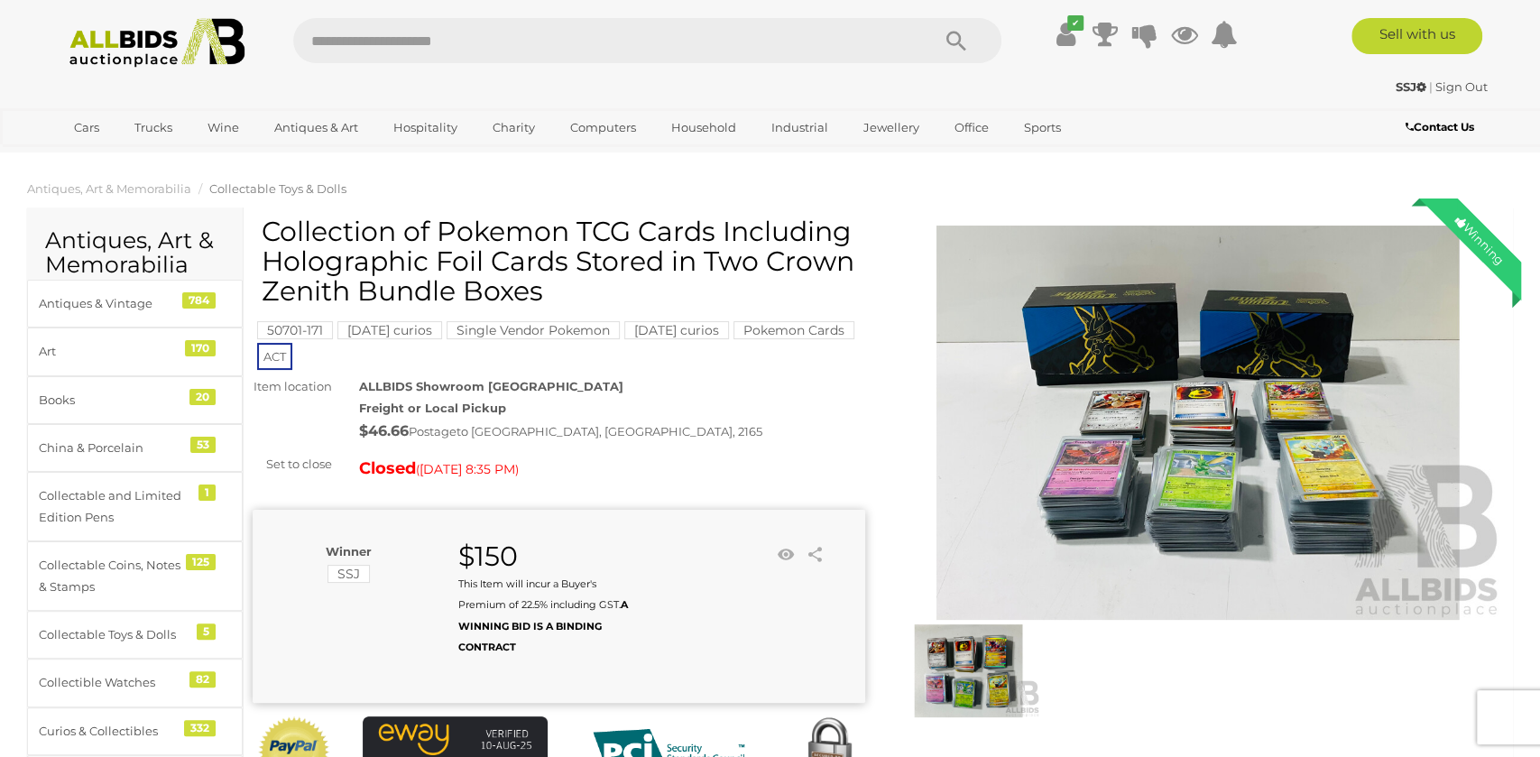
click at [430, 30] on input "text" at bounding box center [602, 40] width 619 height 45
type input "*"
type input "****"
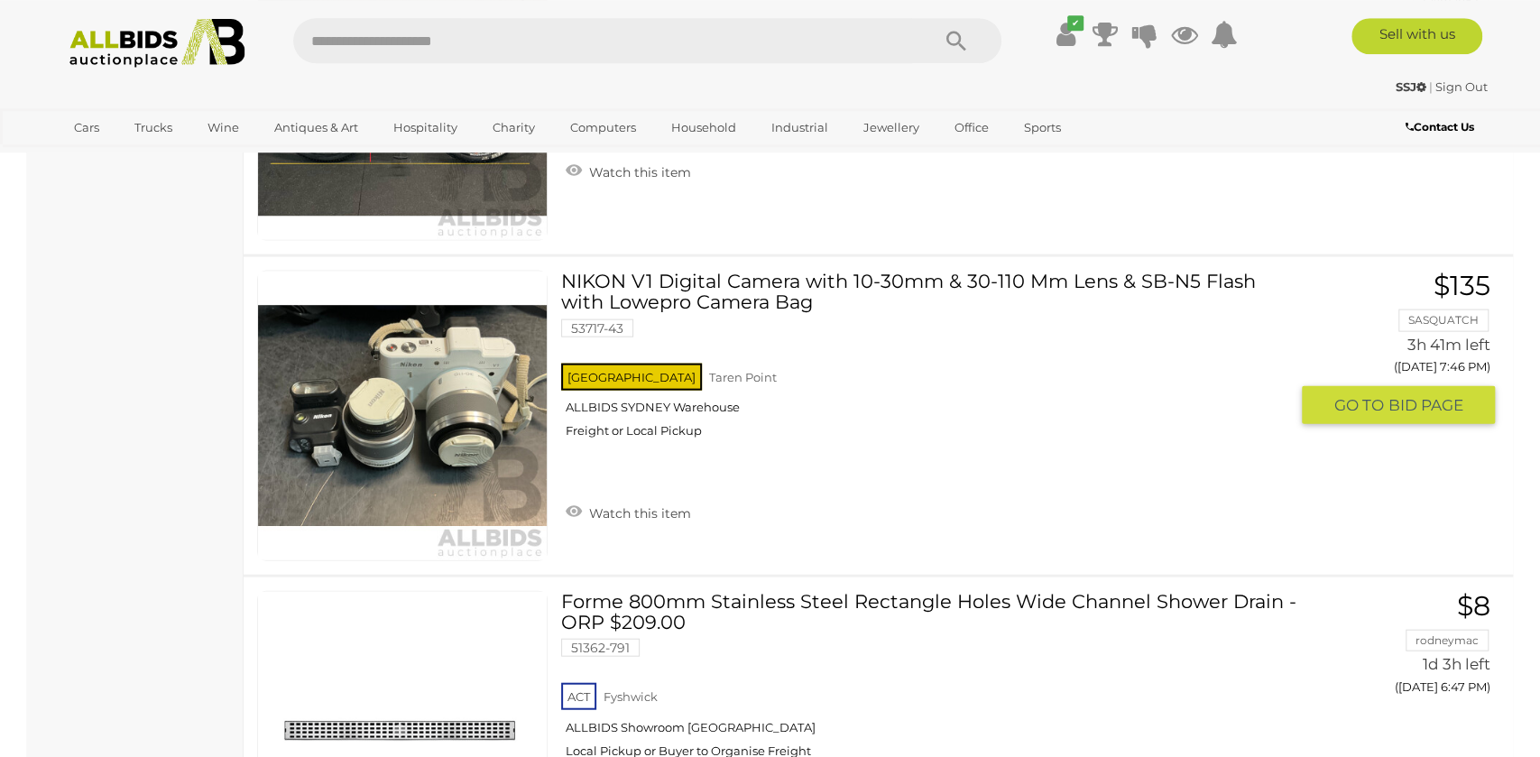
scroll to position [2595, 0]
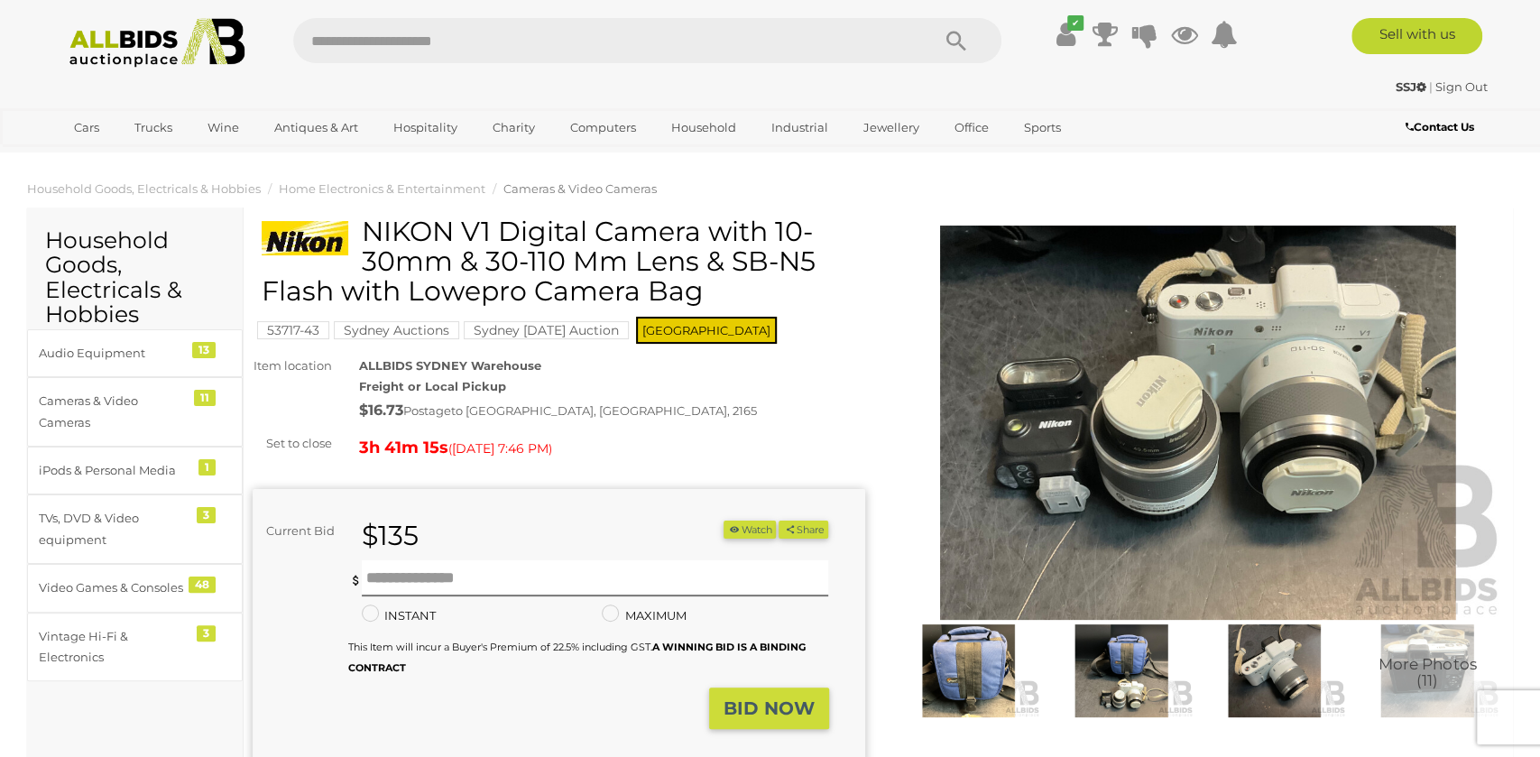
click at [418, 328] on mark "Sydney Auctions" at bounding box center [396, 330] width 125 height 18
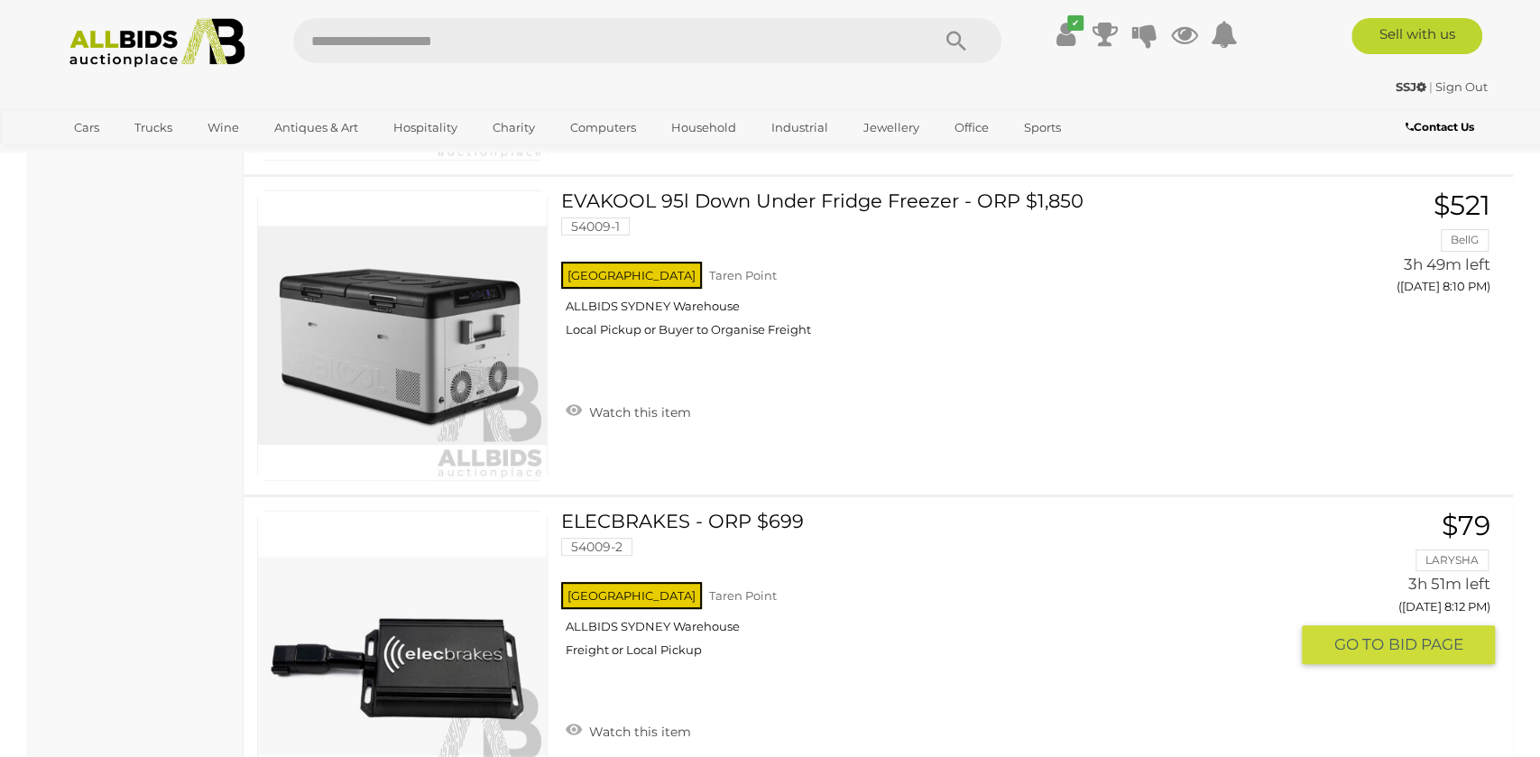
scroll to position [14523, 0]
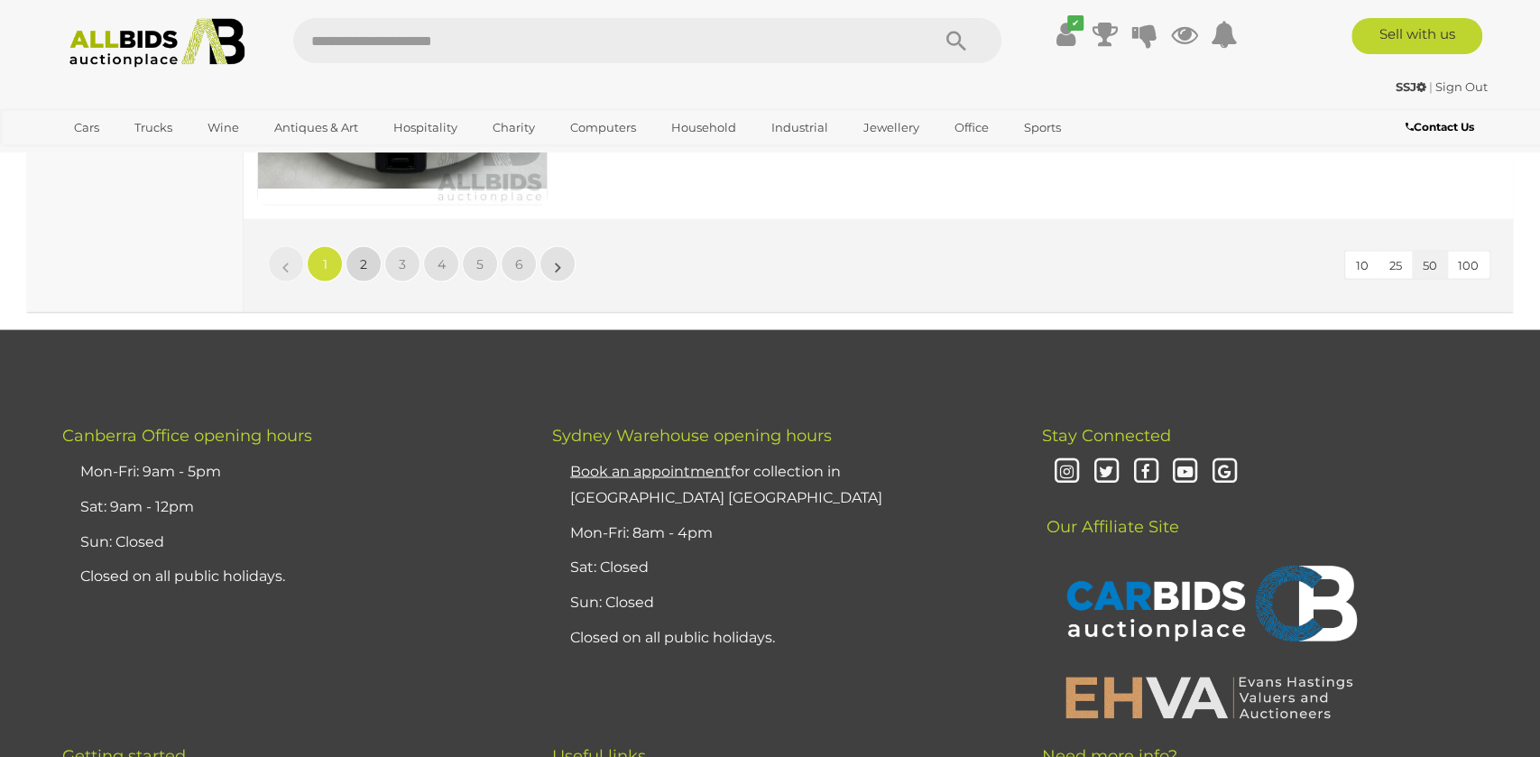
click at [358, 248] on link "2" at bounding box center [364, 263] width 36 height 36
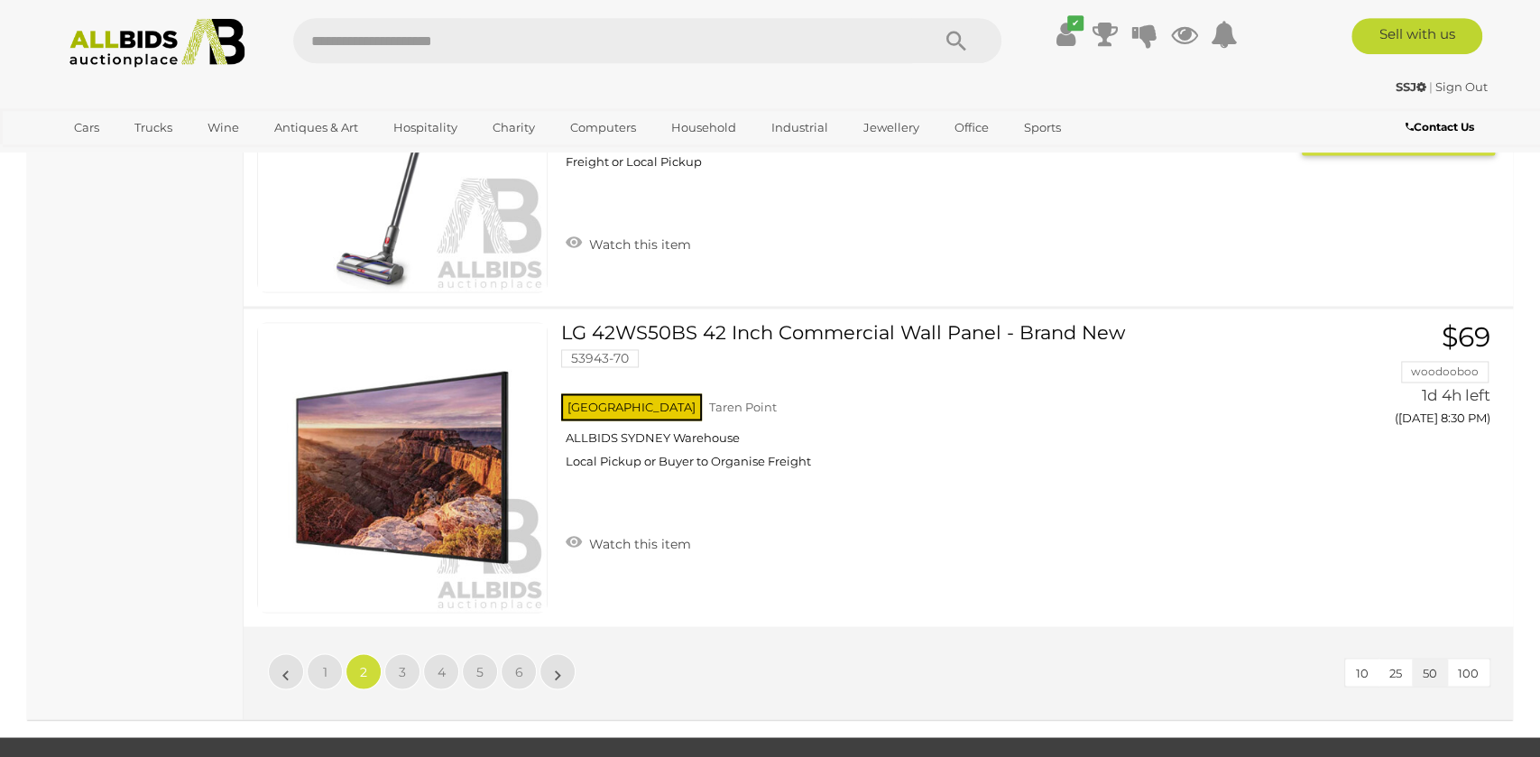
scroll to position [15636, 0]
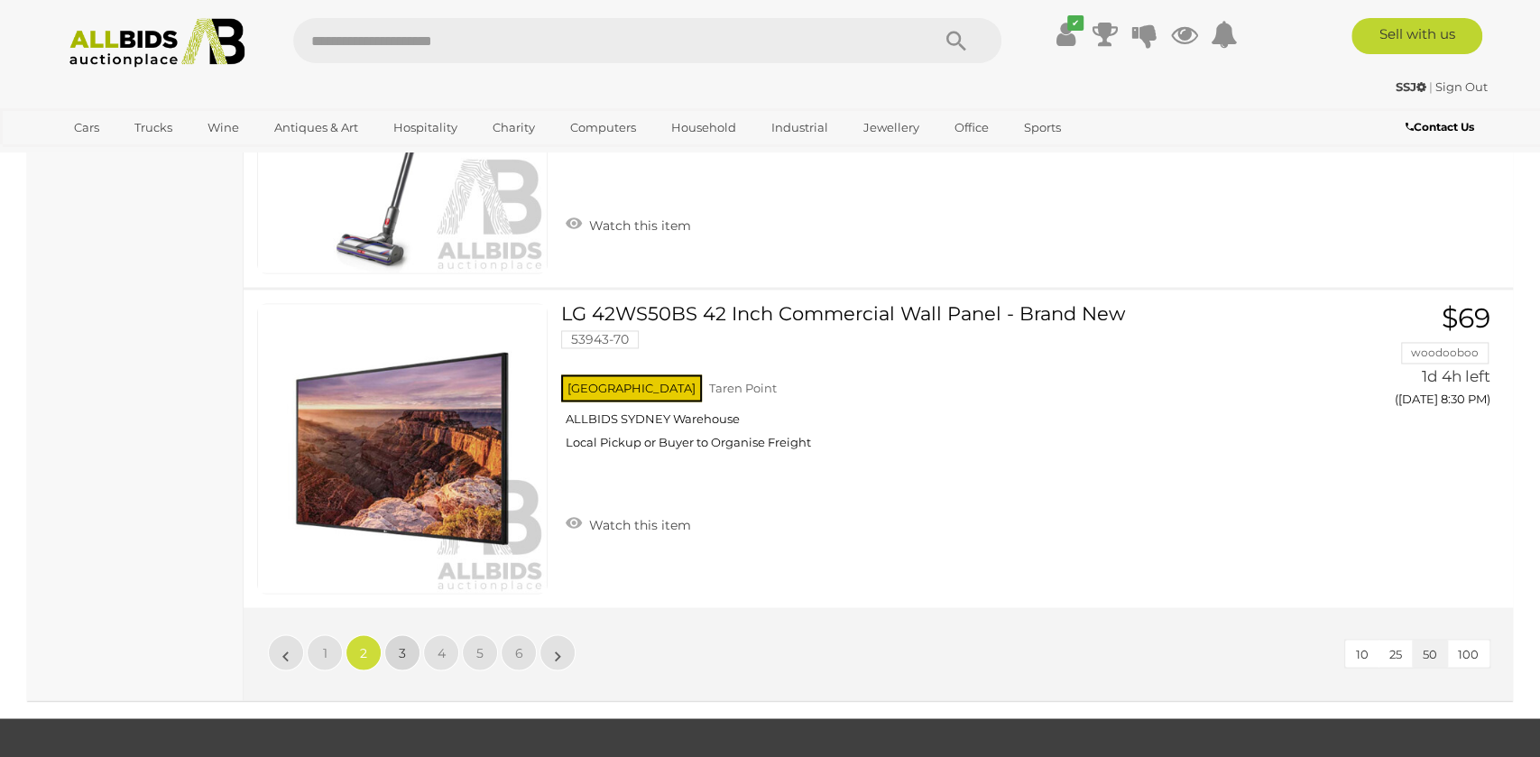
click at [406, 646] on link "3" at bounding box center [402, 652] width 36 height 36
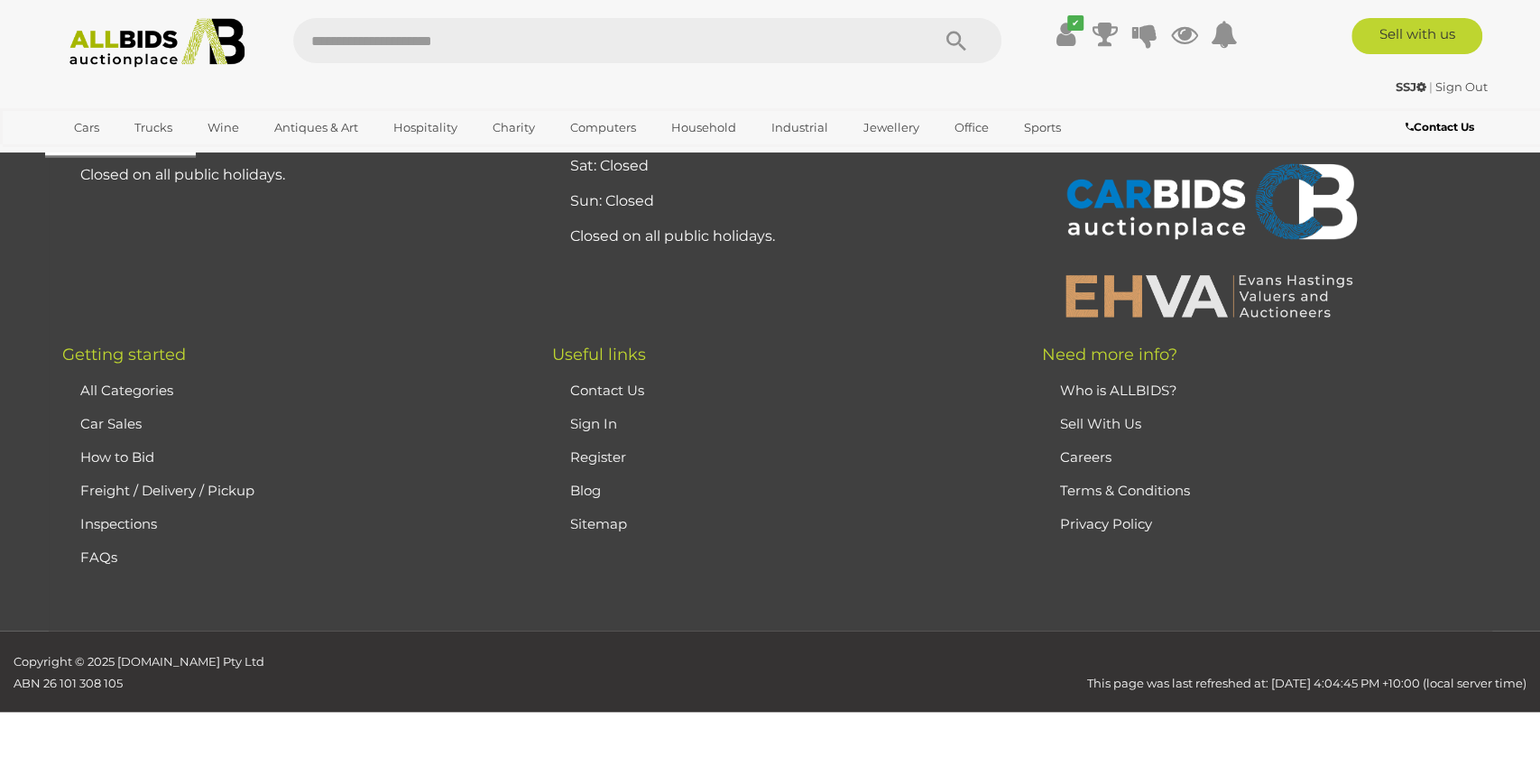
scroll to position [59, 0]
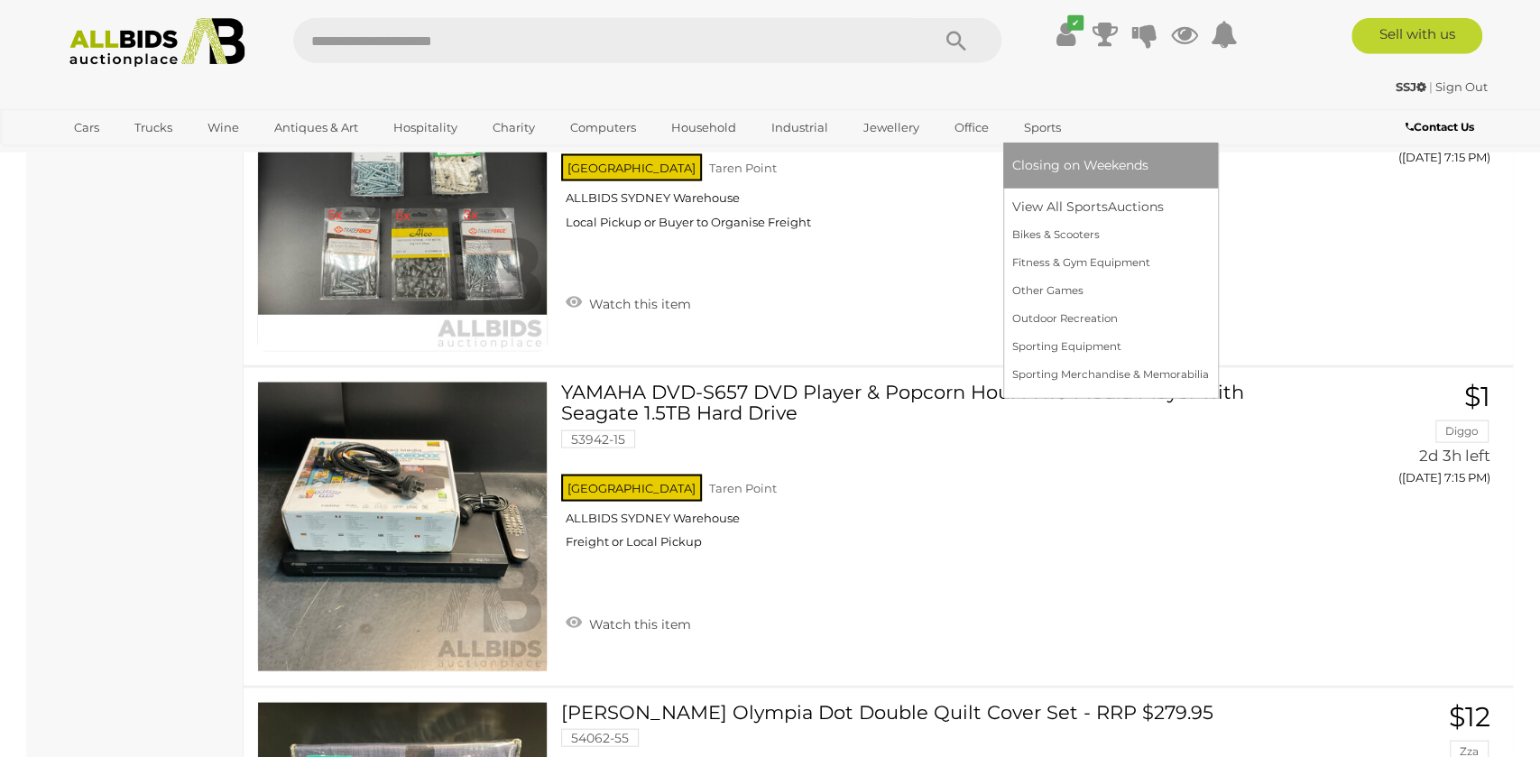
scroll to position [11413, 0]
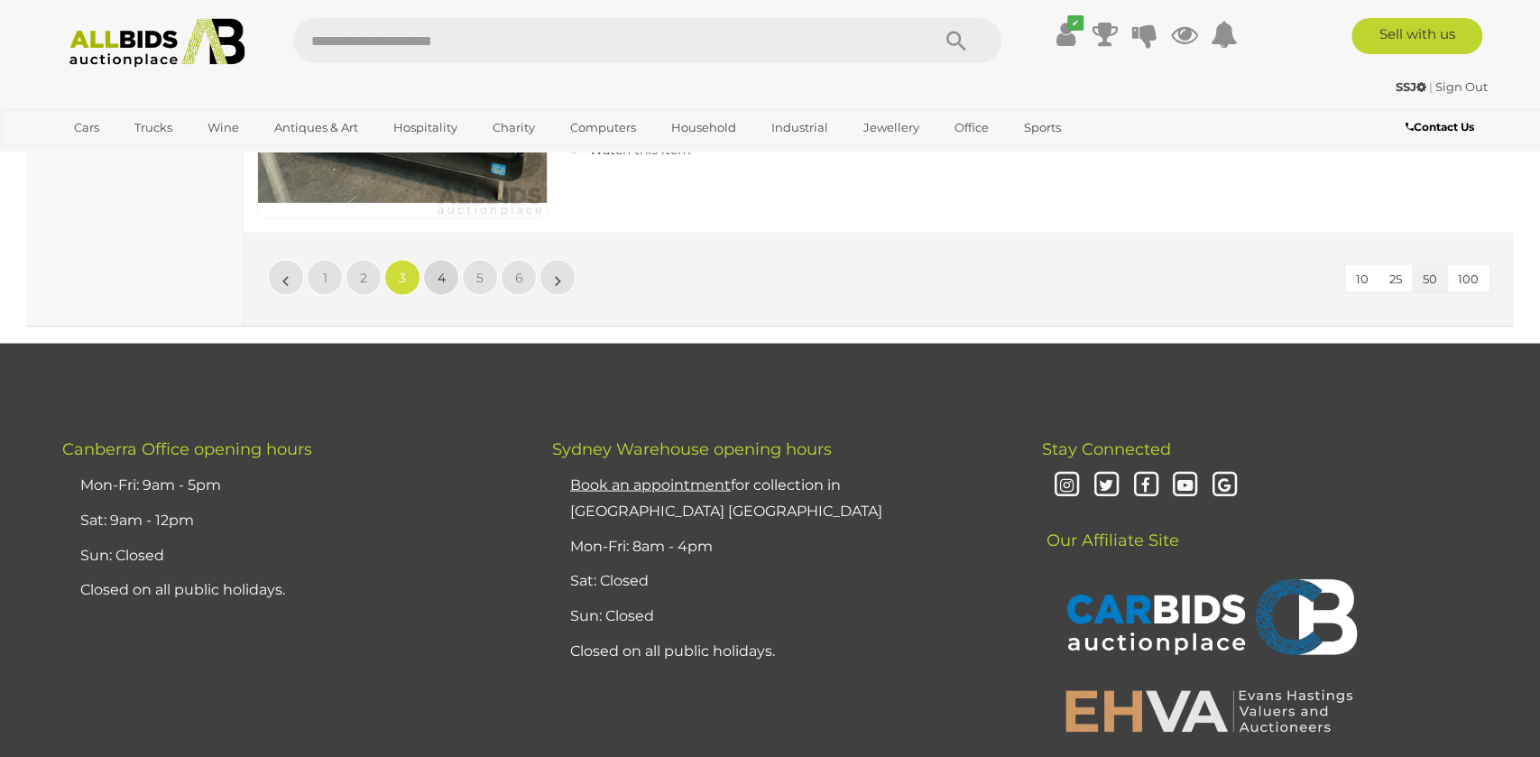
click at [449, 266] on link "4" at bounding box center [441, 277] width 36 height 36
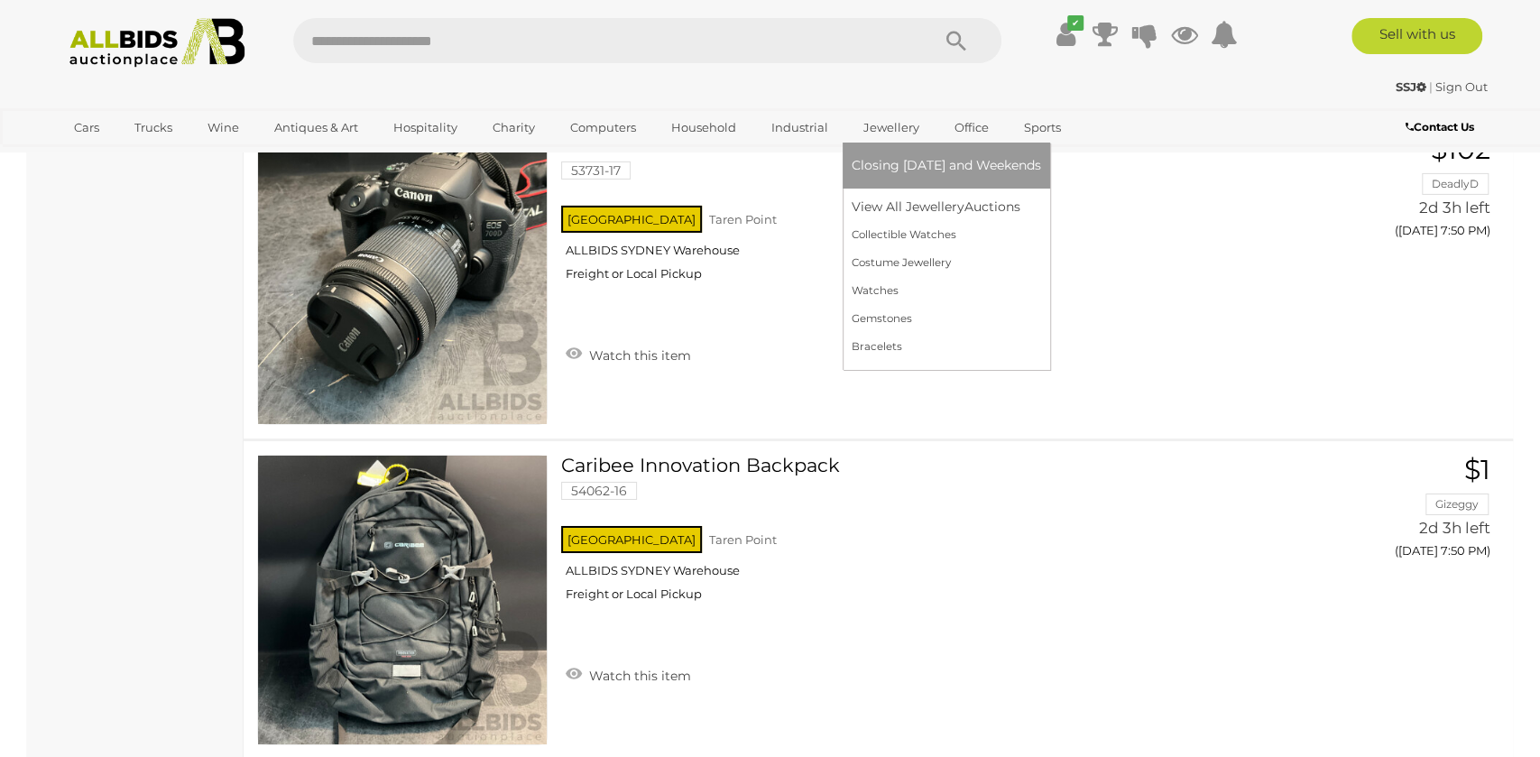
scroll to position [13196, 0]
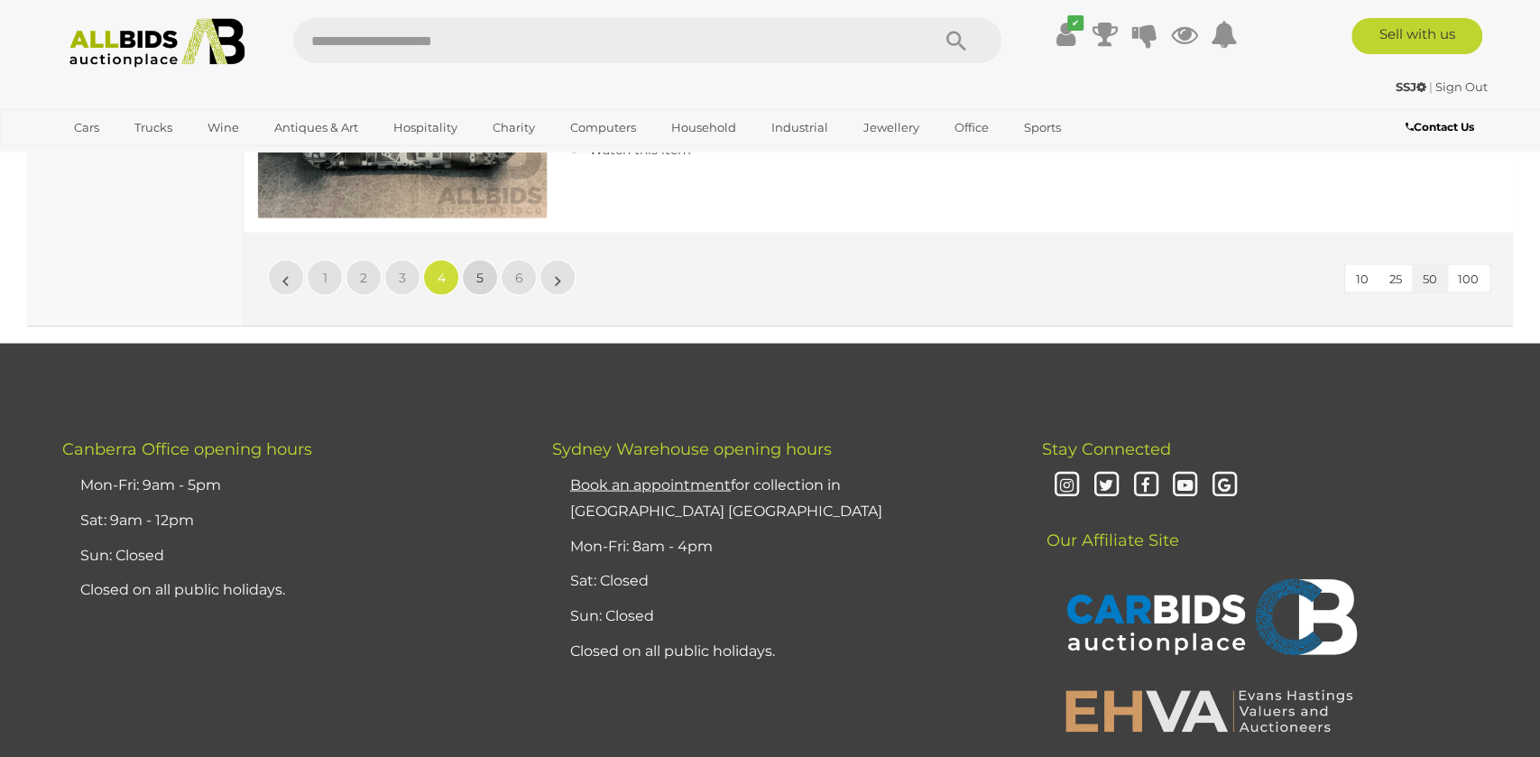
click at [485, 259] on link "5" at bounding box center [480, 277] width 36 height 36
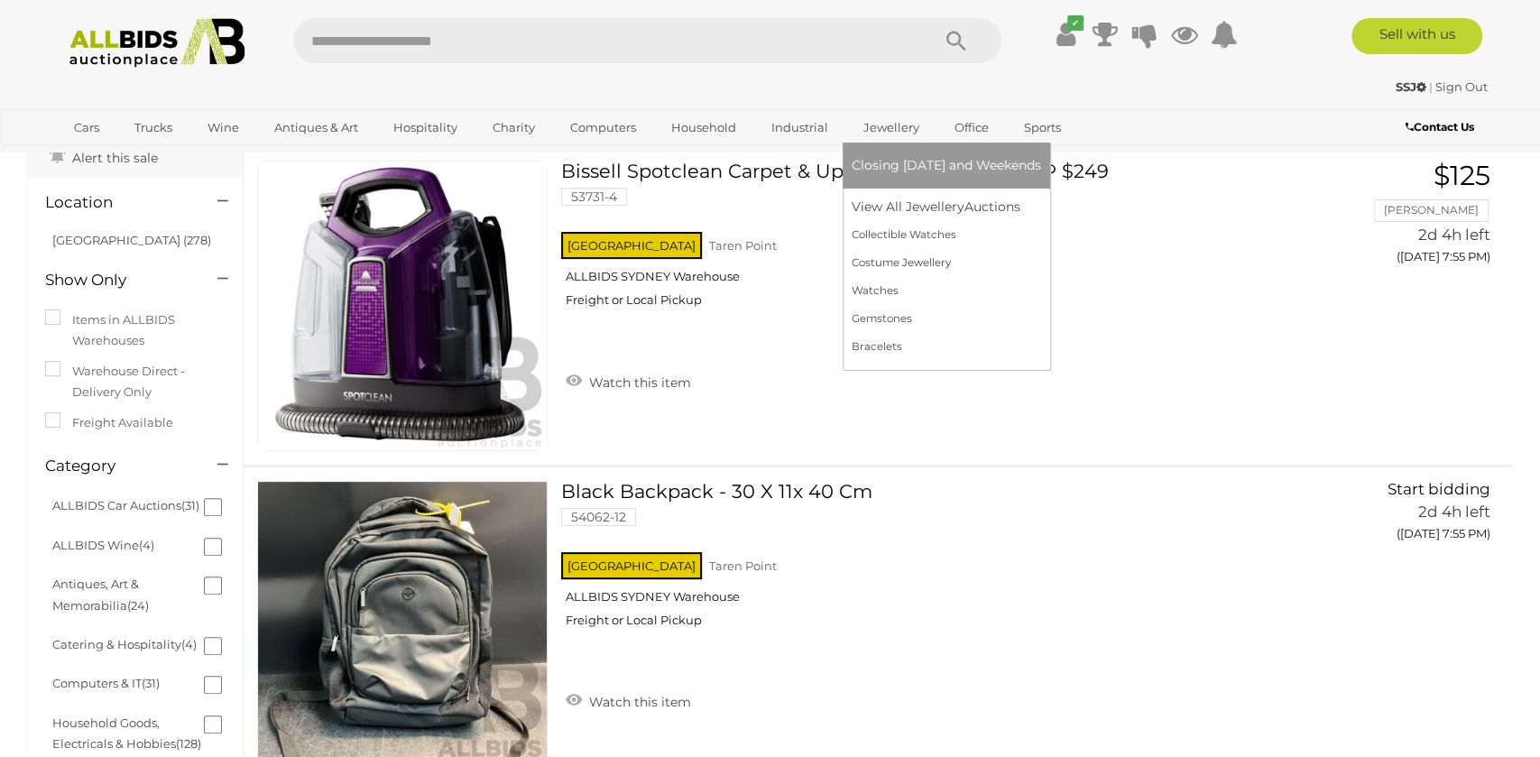
drag, startPoint x: 837, startPoint y: 120, endPoint x: 863, endPoint y: 146, distance: 36.4
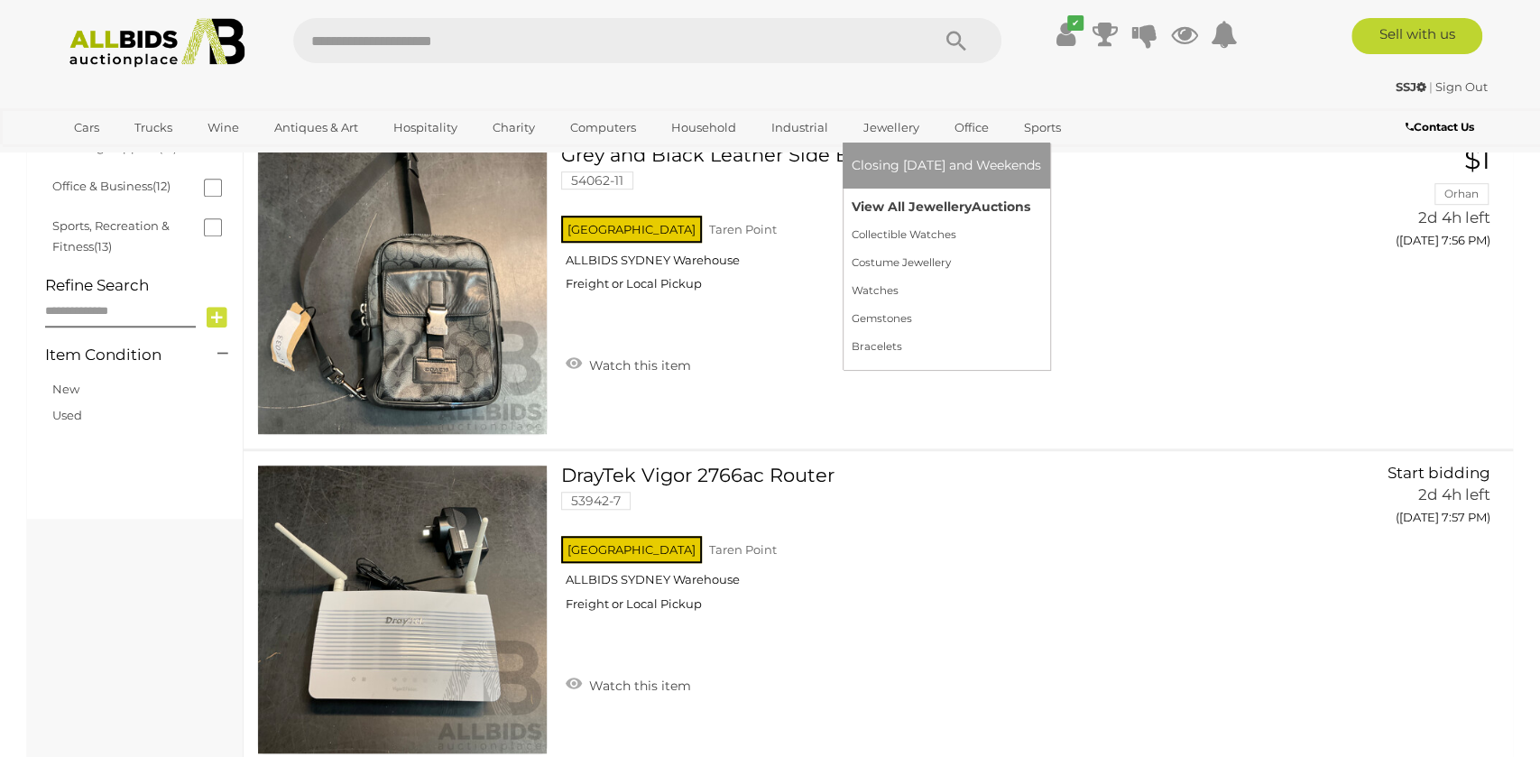
drag, startPoint x: 900, startPoint y: 190, endPoint x: 905, endPoint y: 199, distance: 9.3
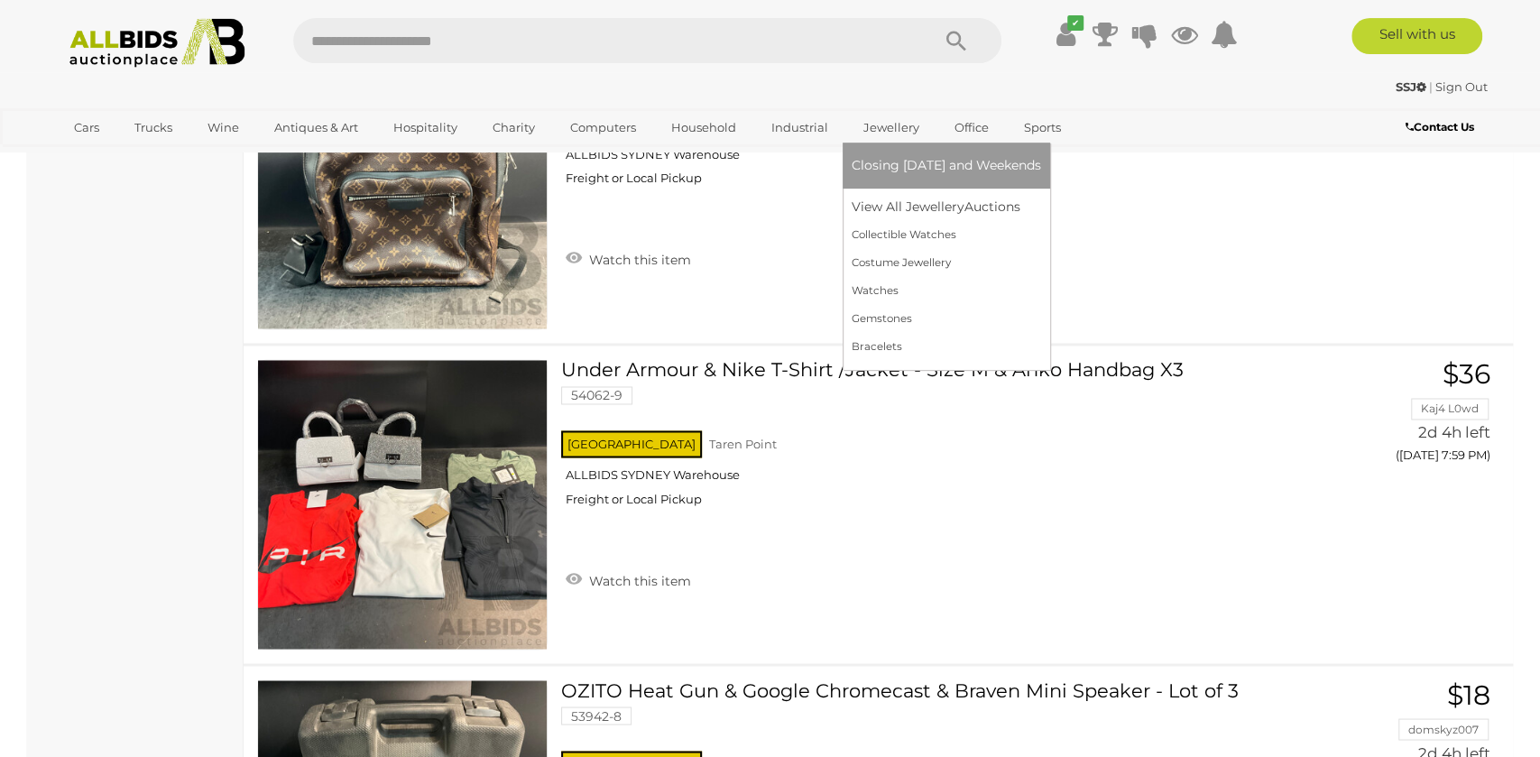
scroll to position [1877, 0]
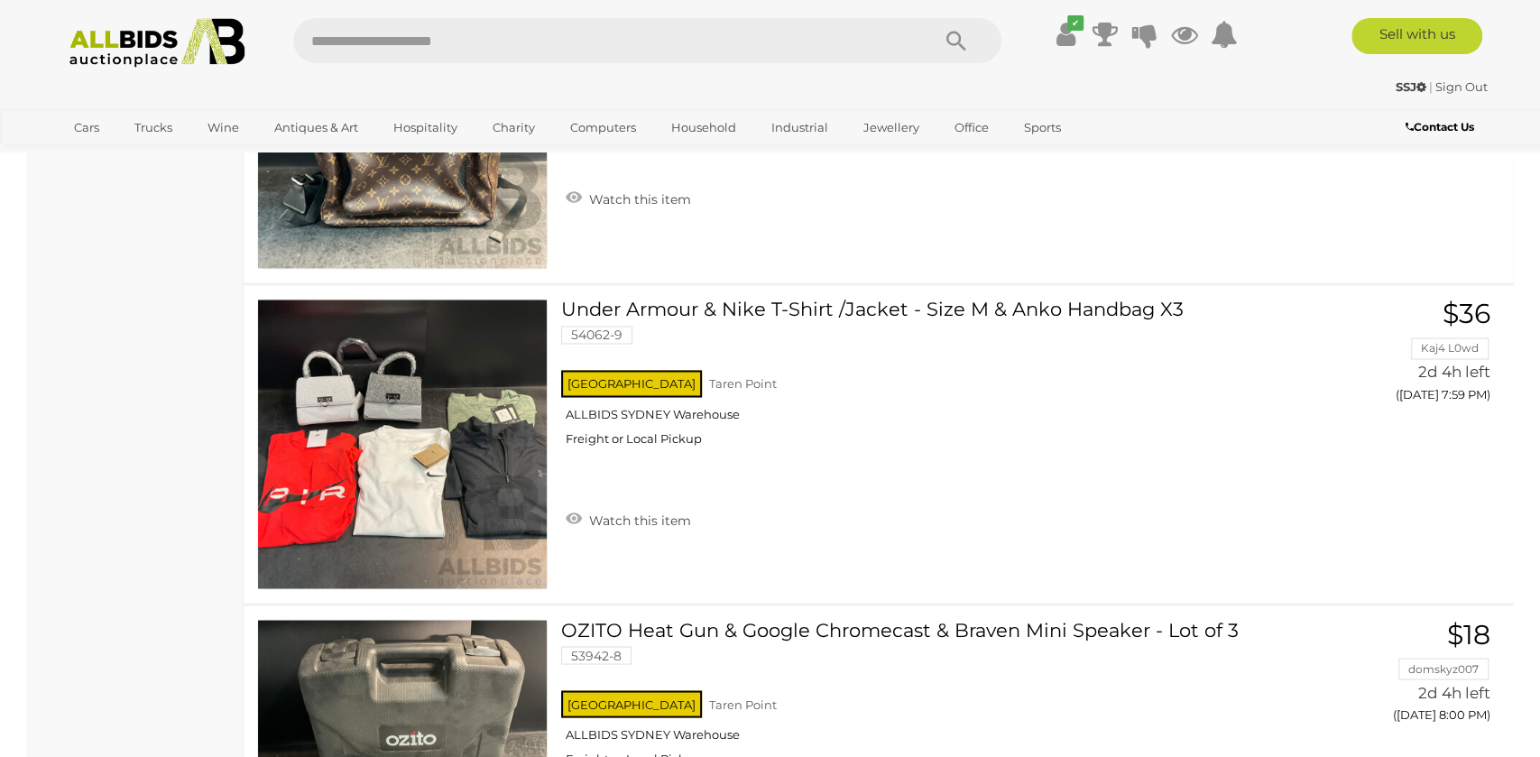
click at [1114, 248] on div "Brown Leather Backpack Branded Louis Vuitton 54062-10 NSW Taren Point ALLBIDS S…" at bounding box center [878, 124] width 1297 height 318
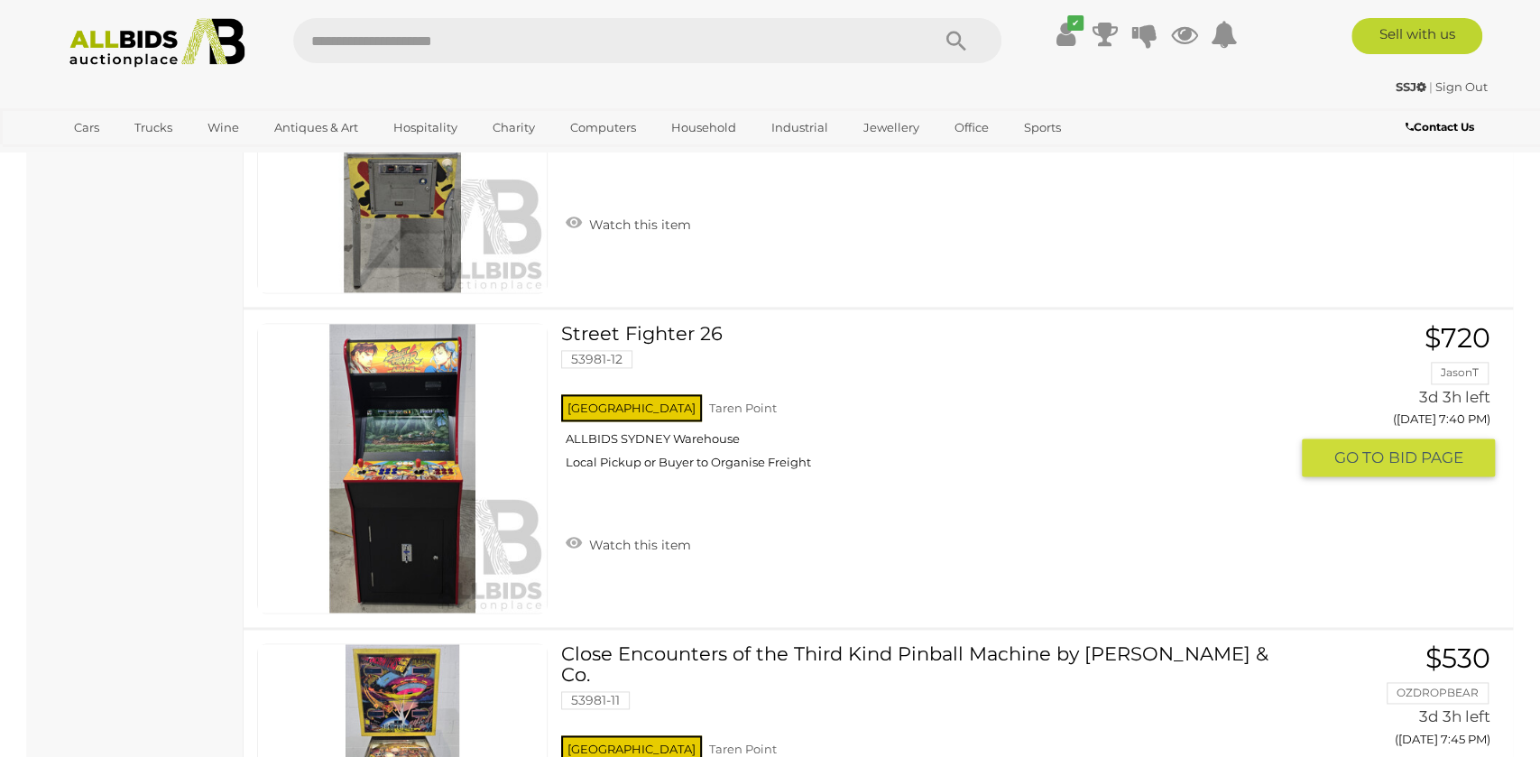
scroll to position [15765, 0]
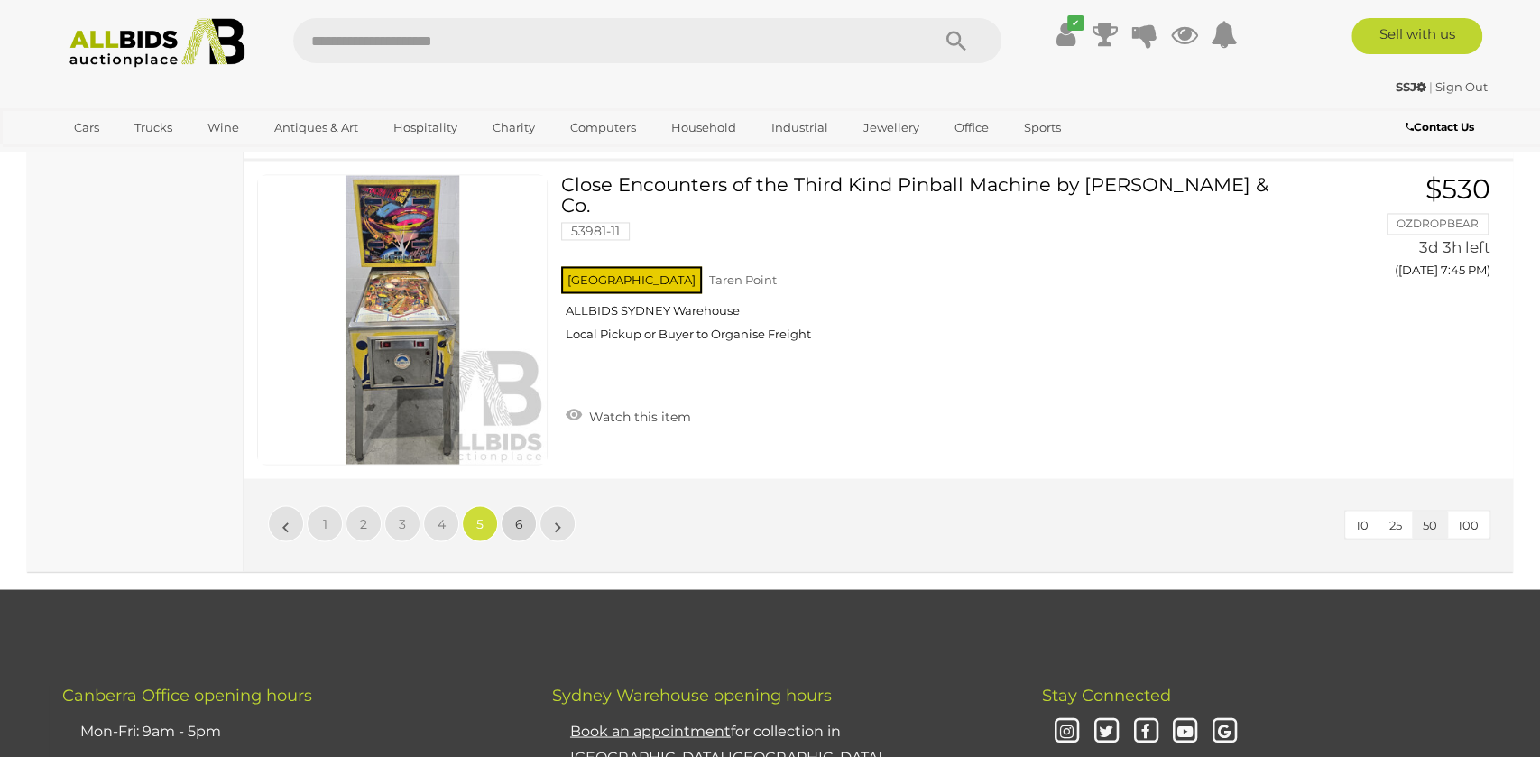
click at [533, 505] on link "6" at bounding box center [519, 523] width 36 height 36
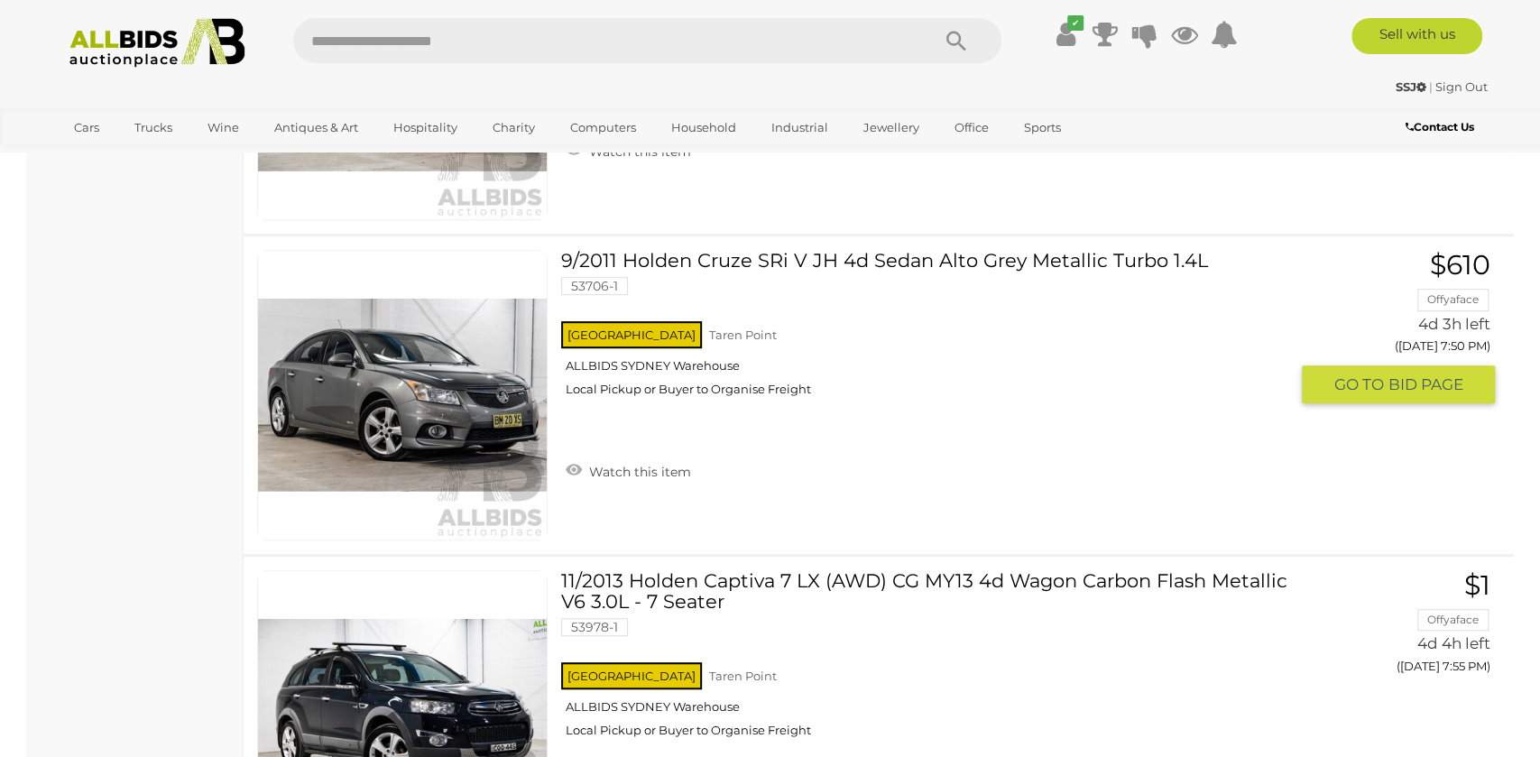
scroll to position [5689, 0]
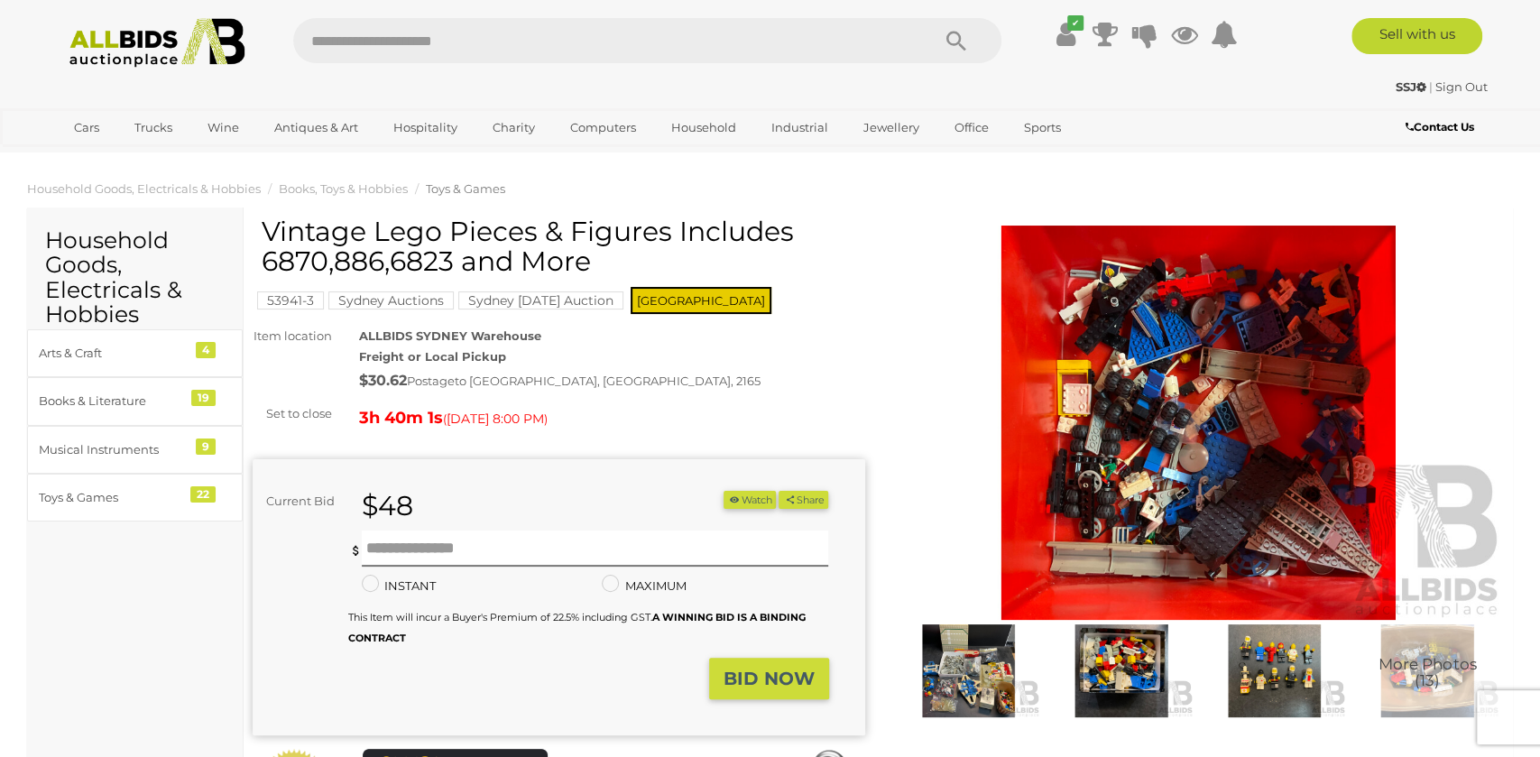
click at [1140, 654] on img at bounding box center [1121, 670] width 144 height 93
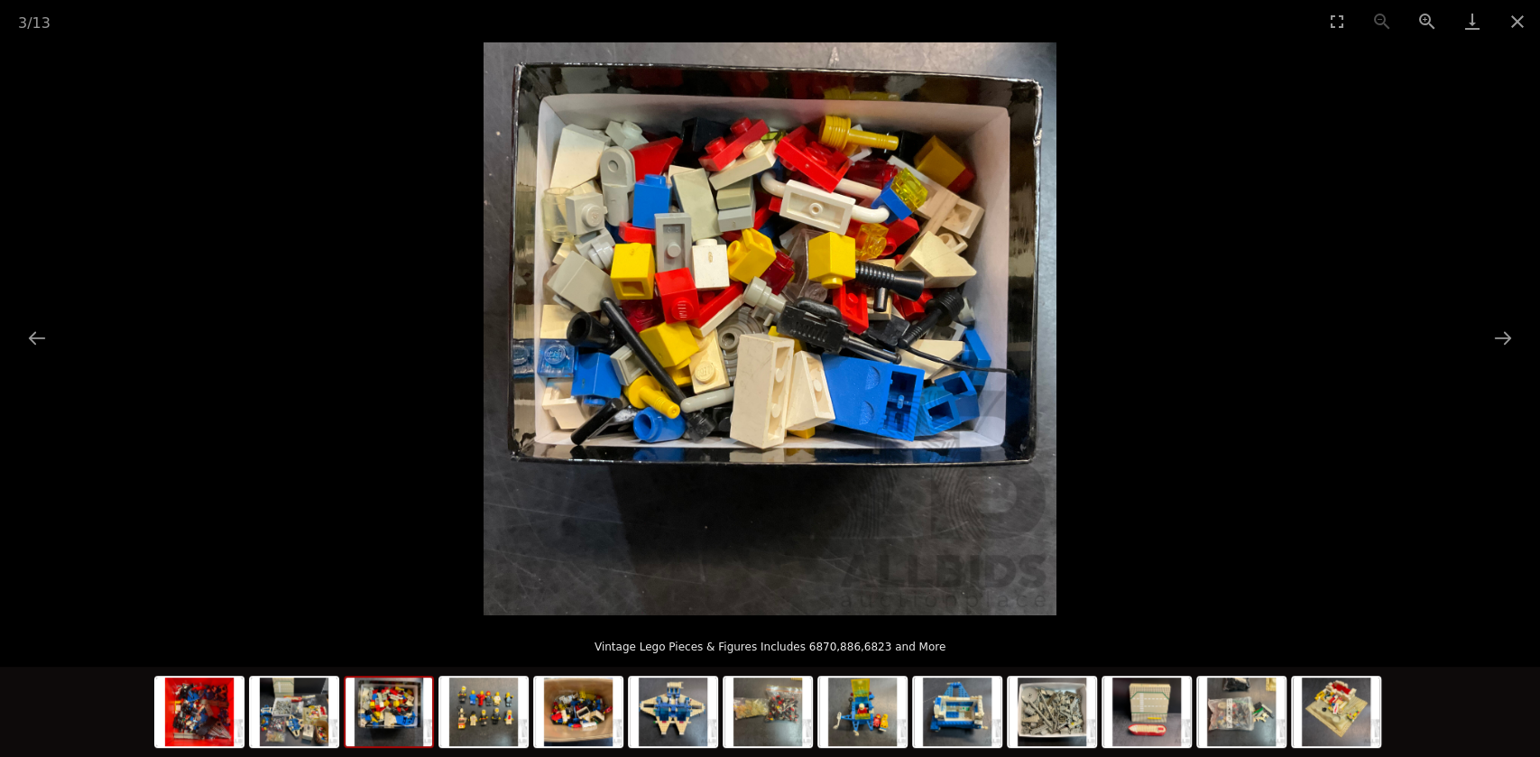
click at [1463, 351] on picture at bounding box center [770, 328] width 1540 height 573
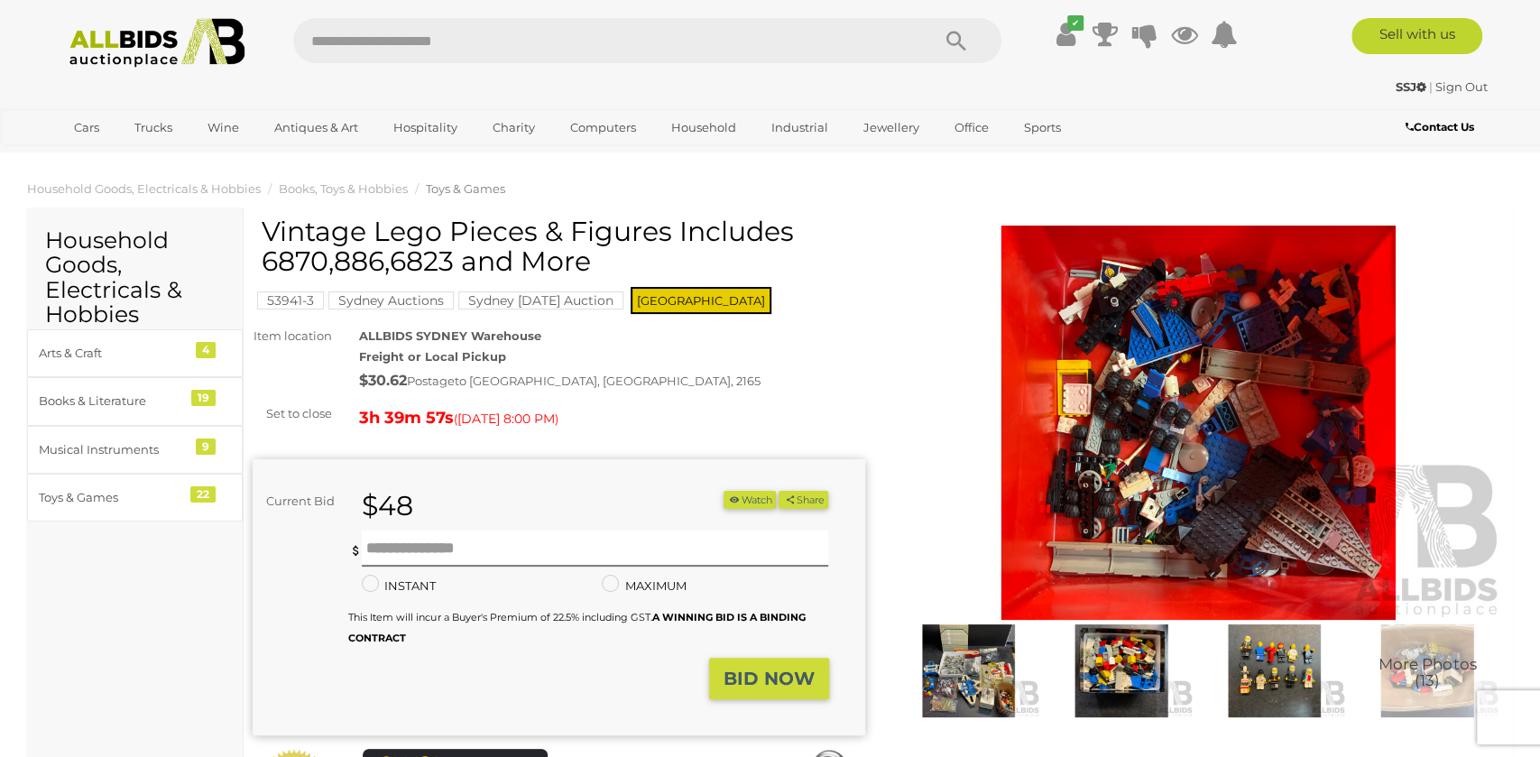
click at [1129, 673] on img at bounding box center [1121, 670] width 144 height 93
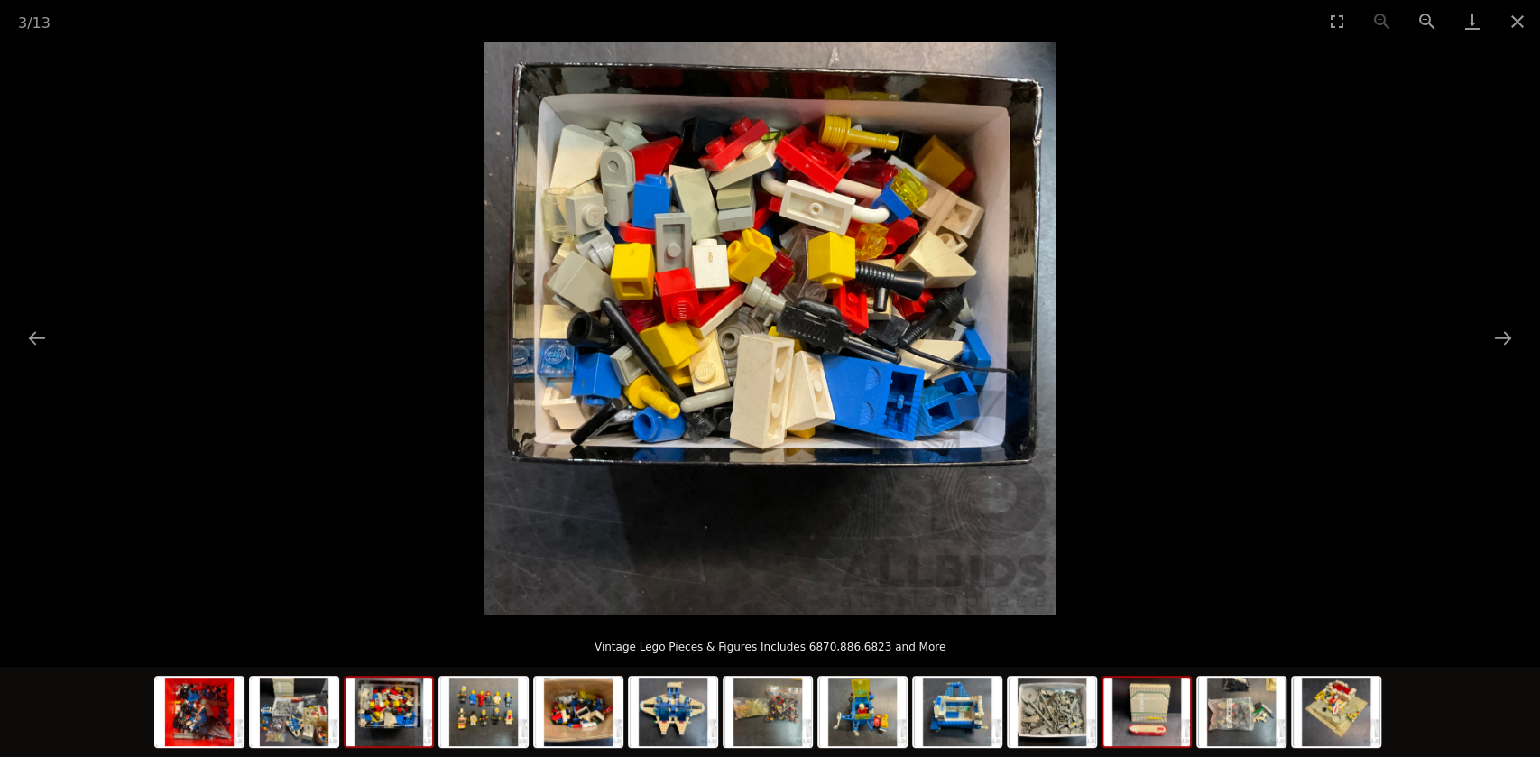
click at [1161, 728] on img at bounding box center [1146, 712] width 87 height 69
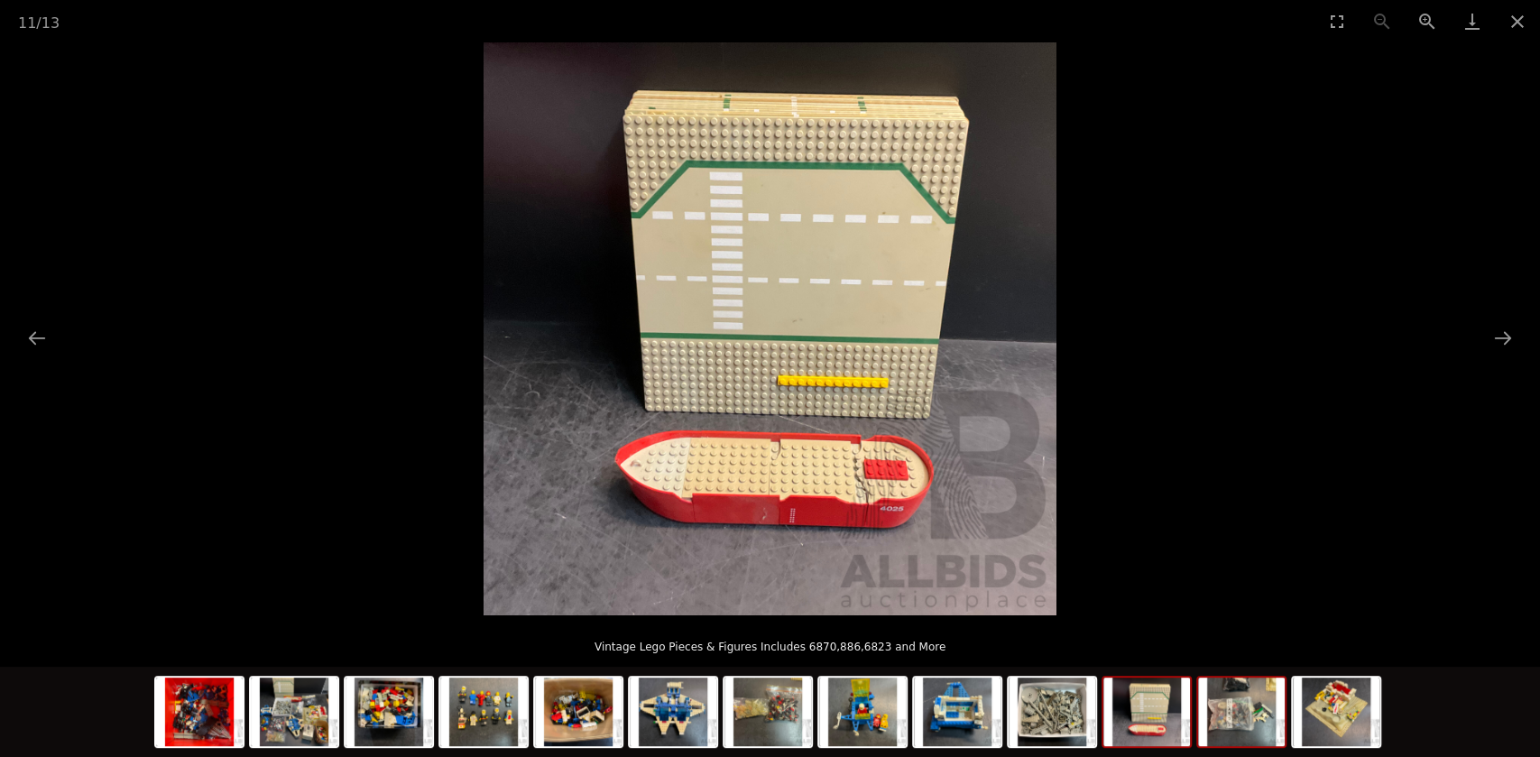
click at [1239, 721] on img at bounding box center [1241, 712] width 87 height 69
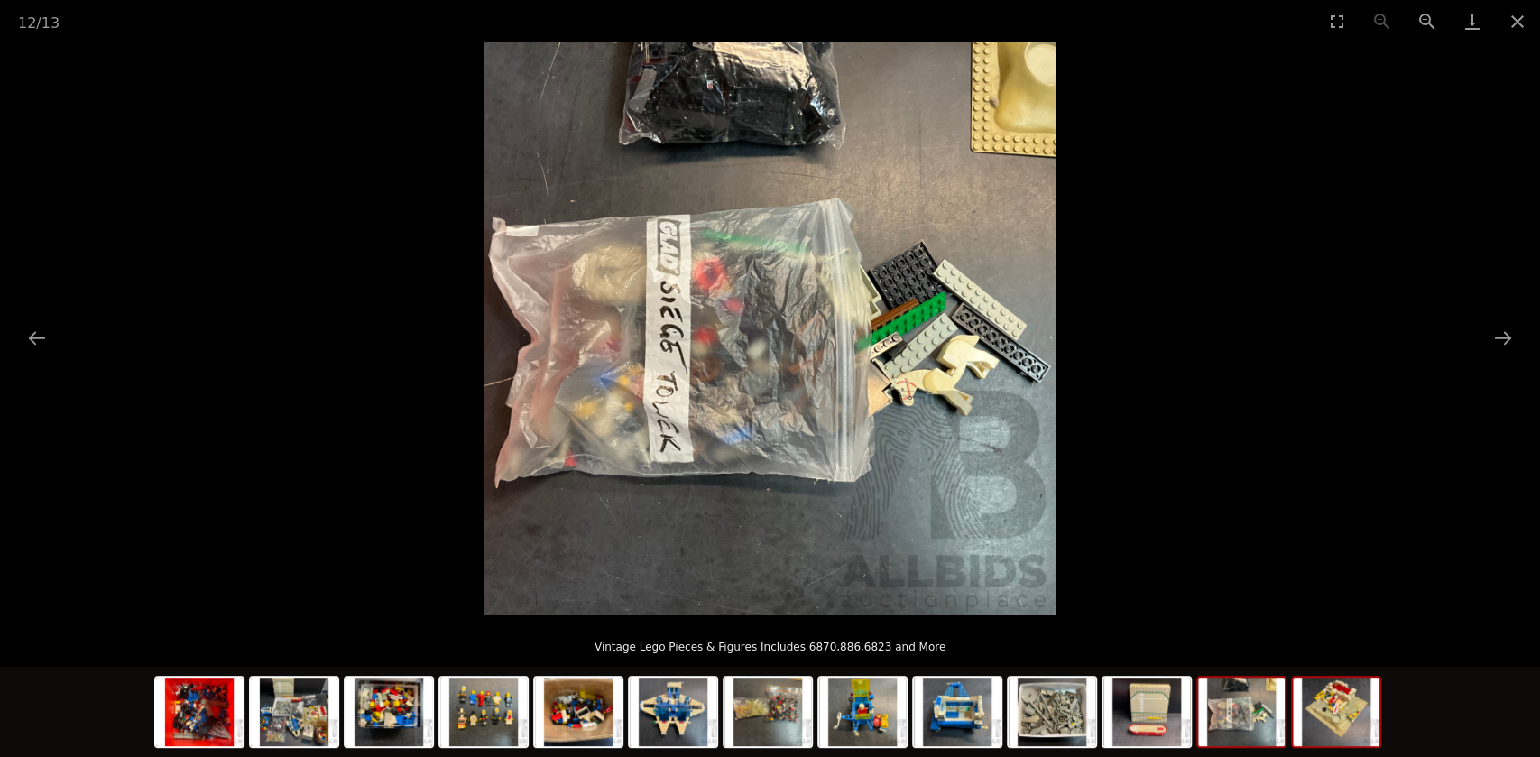
click at [1334, 714] on img at bounding box center [1336, 712] width 87 height 69
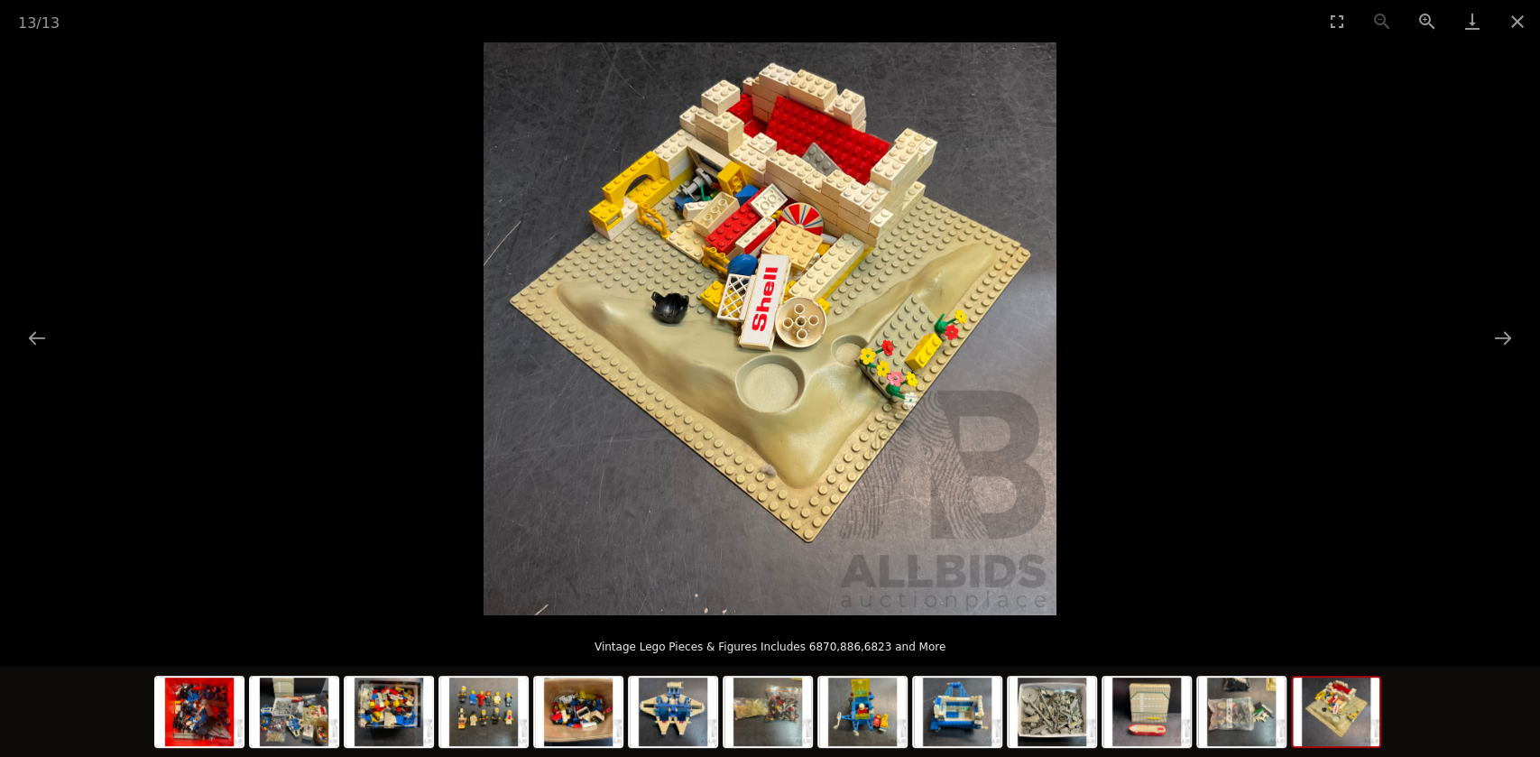
click at [1343, 540] on picture at bounding box center [770, 328] width 1540 height 573
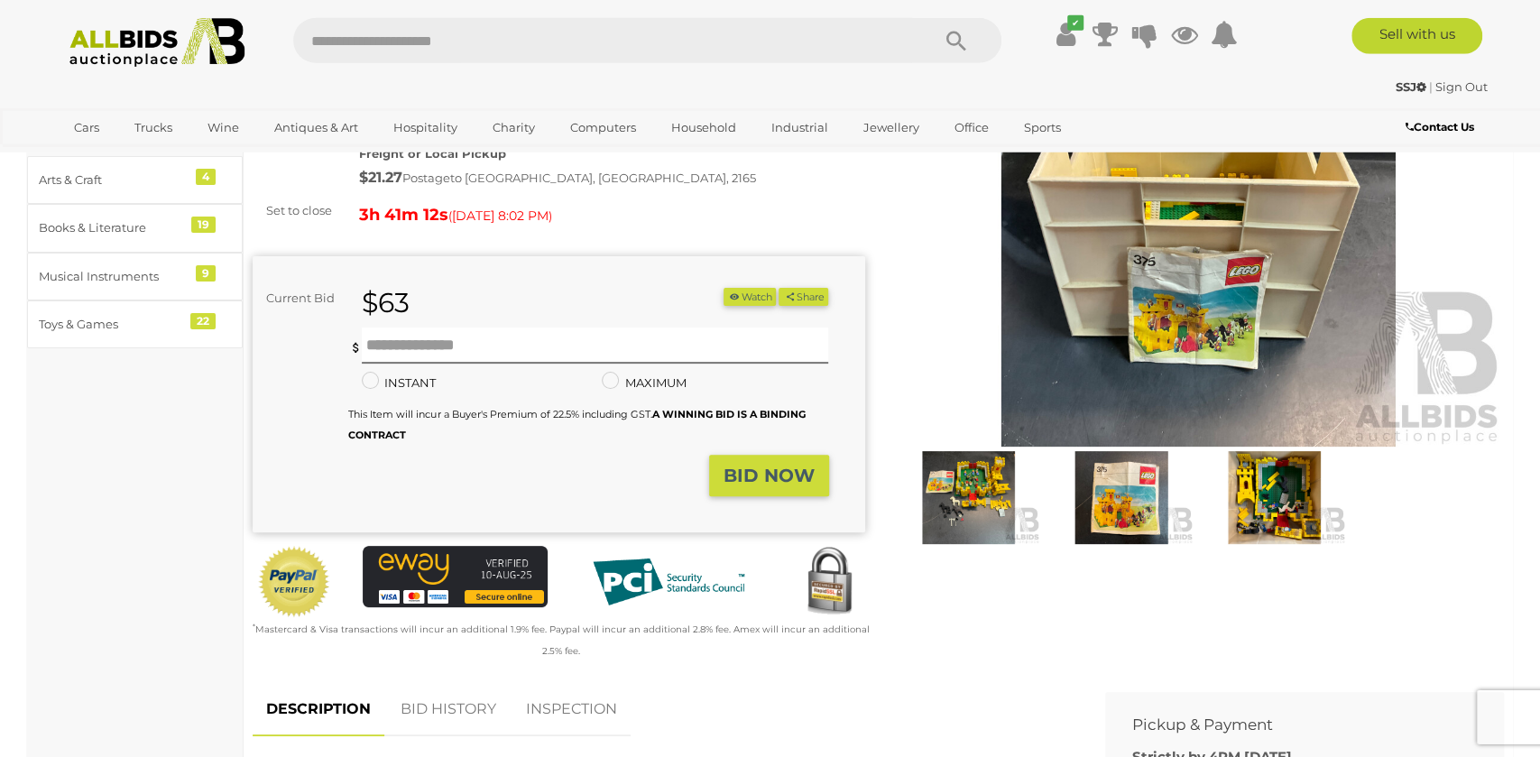
scroll to position [282, 0]
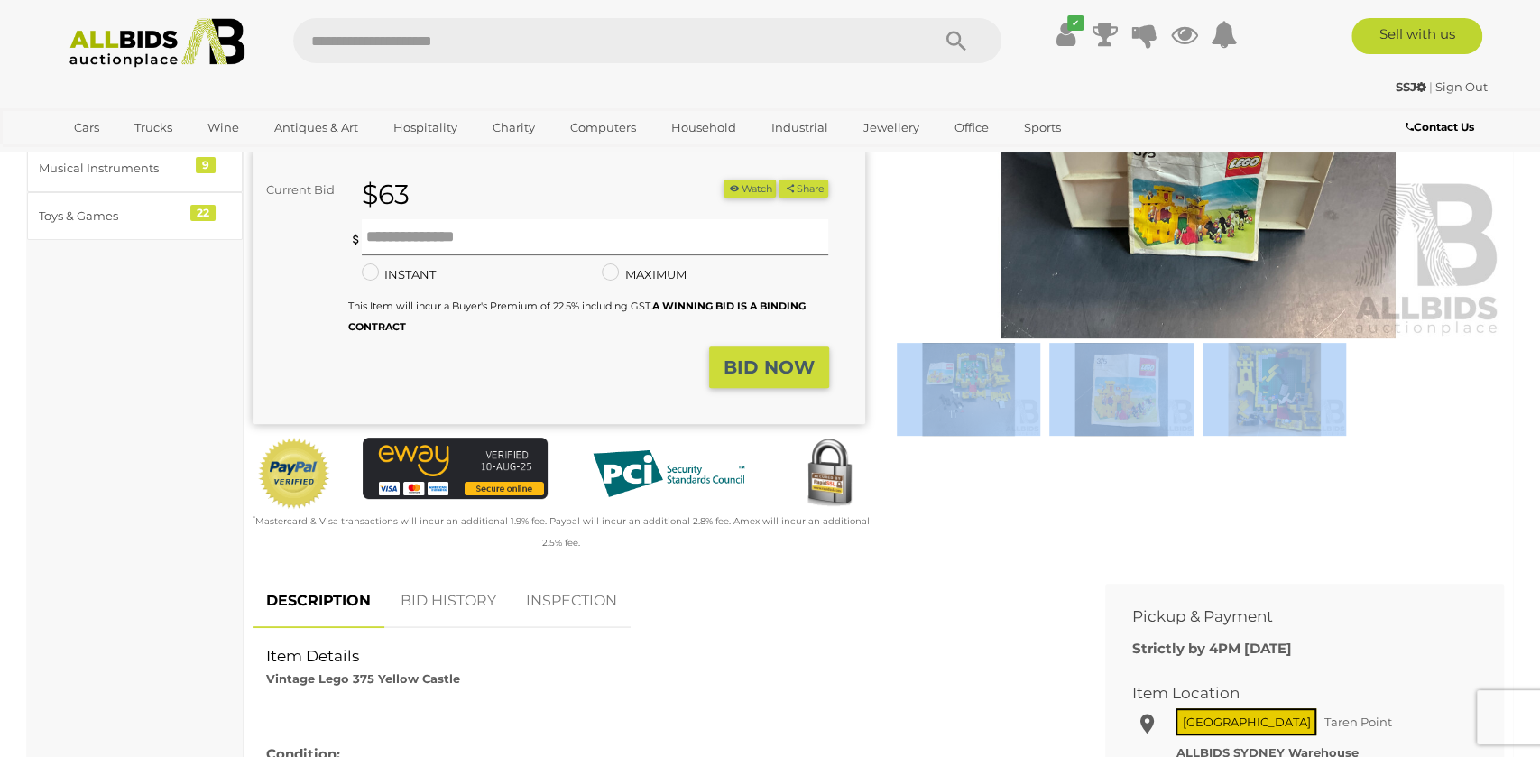
click at [985, 434] on div at bounding box center [1198, 192] width 613 height 514
click at [1100, 427] on img at bounding box center [1121, 389] width 144 height 93
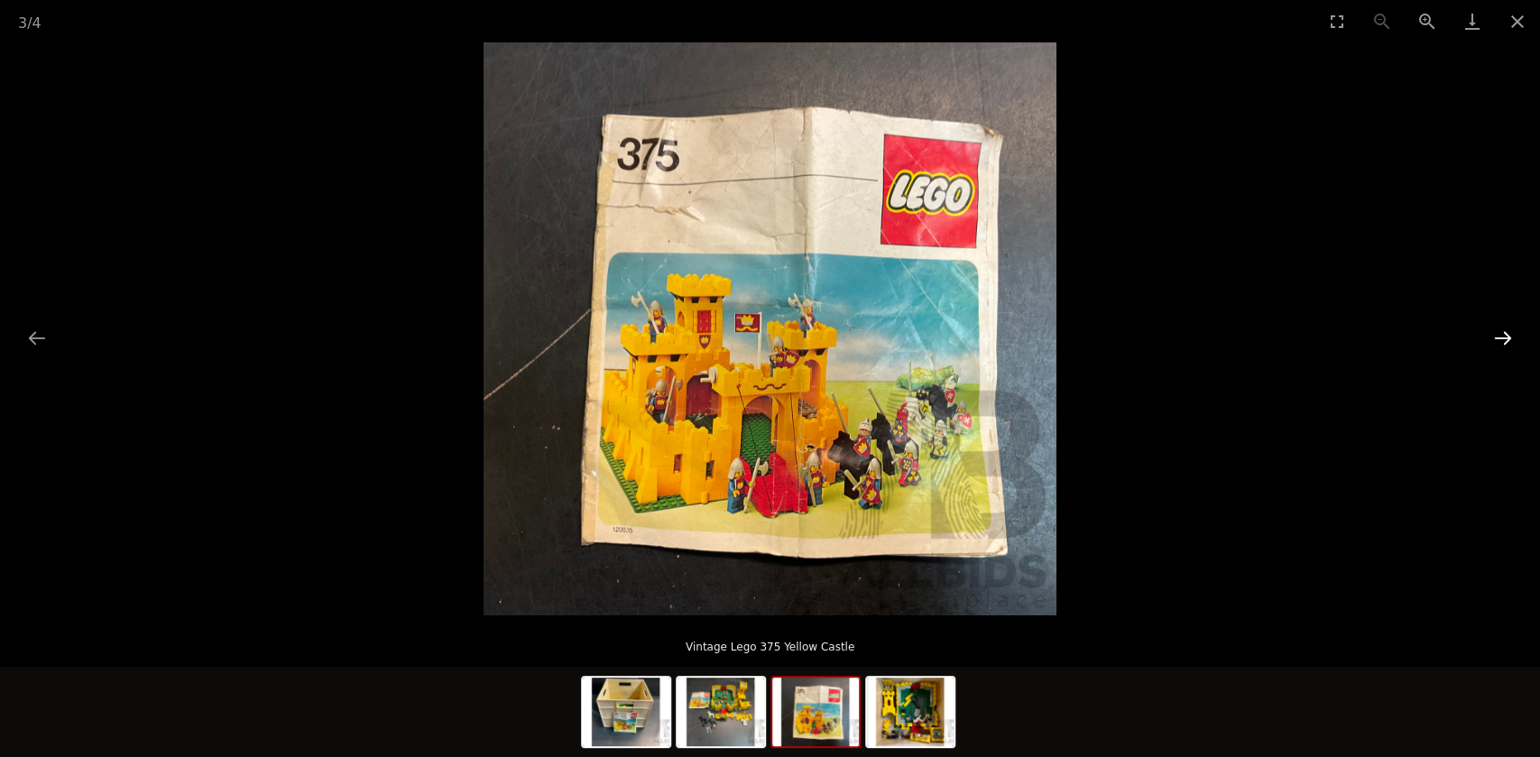
click at [1509, 341] on button "Next slide" at bounding box center [1503, 337] width 38 height 35
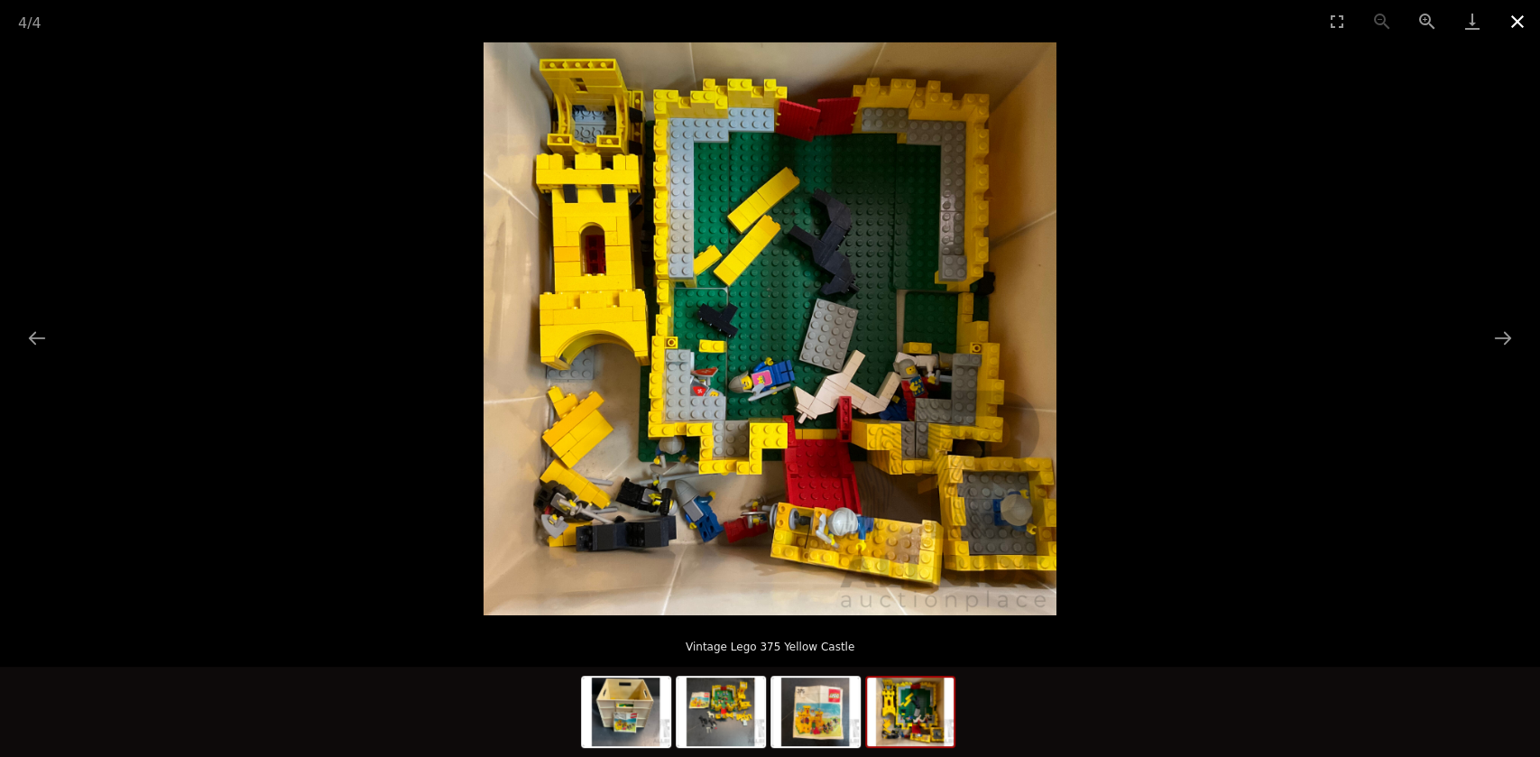
click at [1528, 30] on button "Close gallery" at bounding box center [1517, 21] width 45 height 42
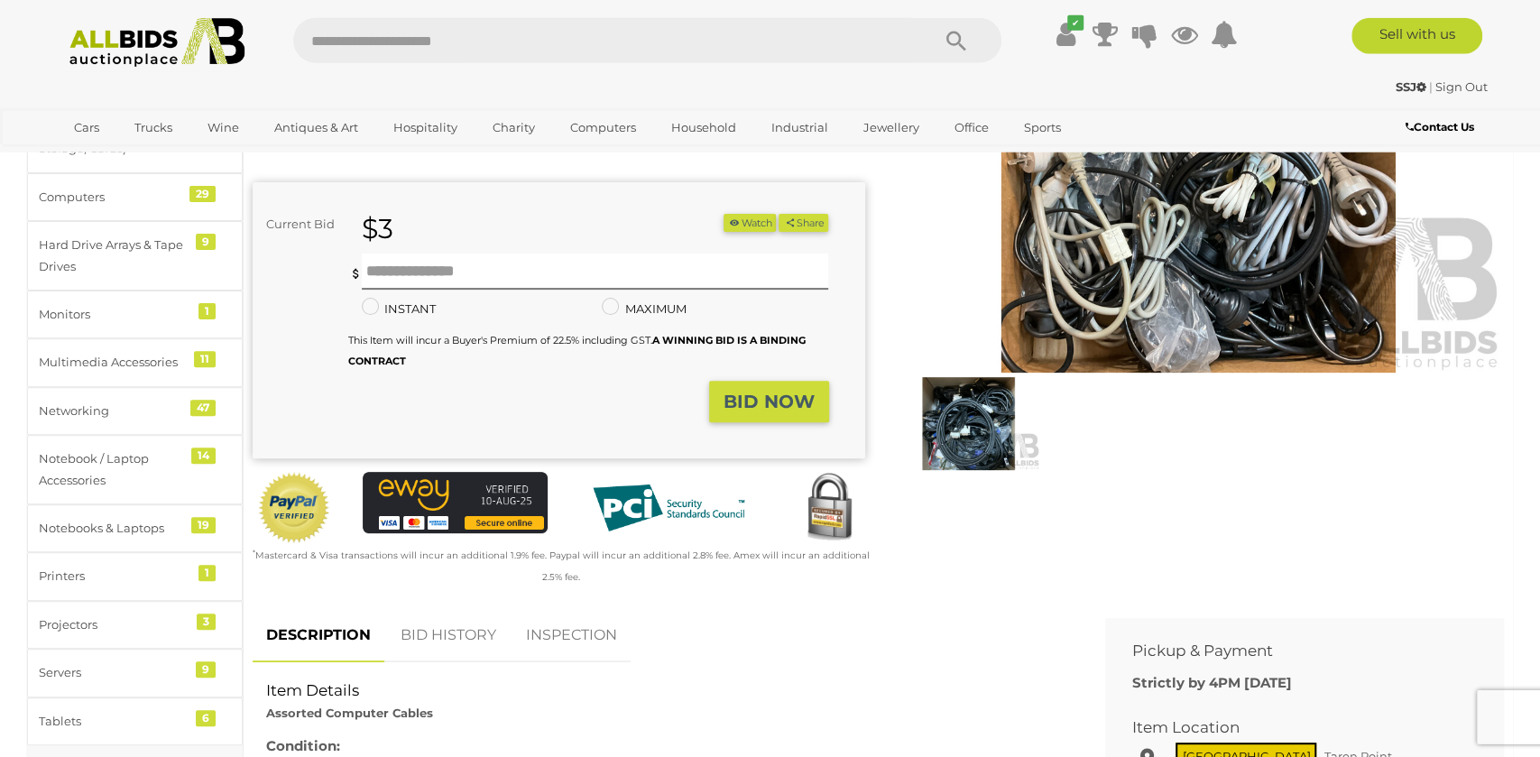
scroll to position [375, 0]
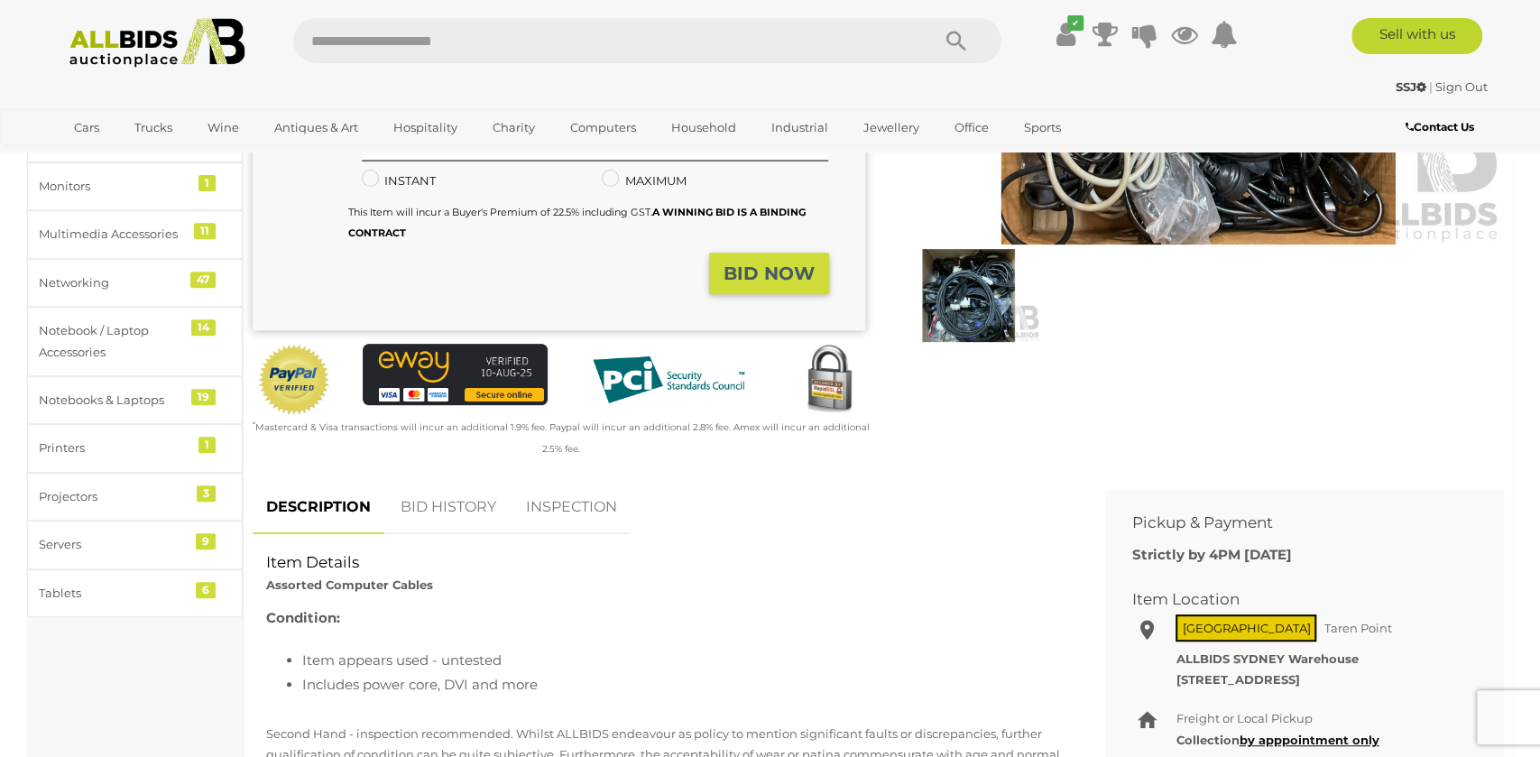
click at [464, 515] on link "BID HISTORY" at bounding box center [448, 507] width 123 height 53
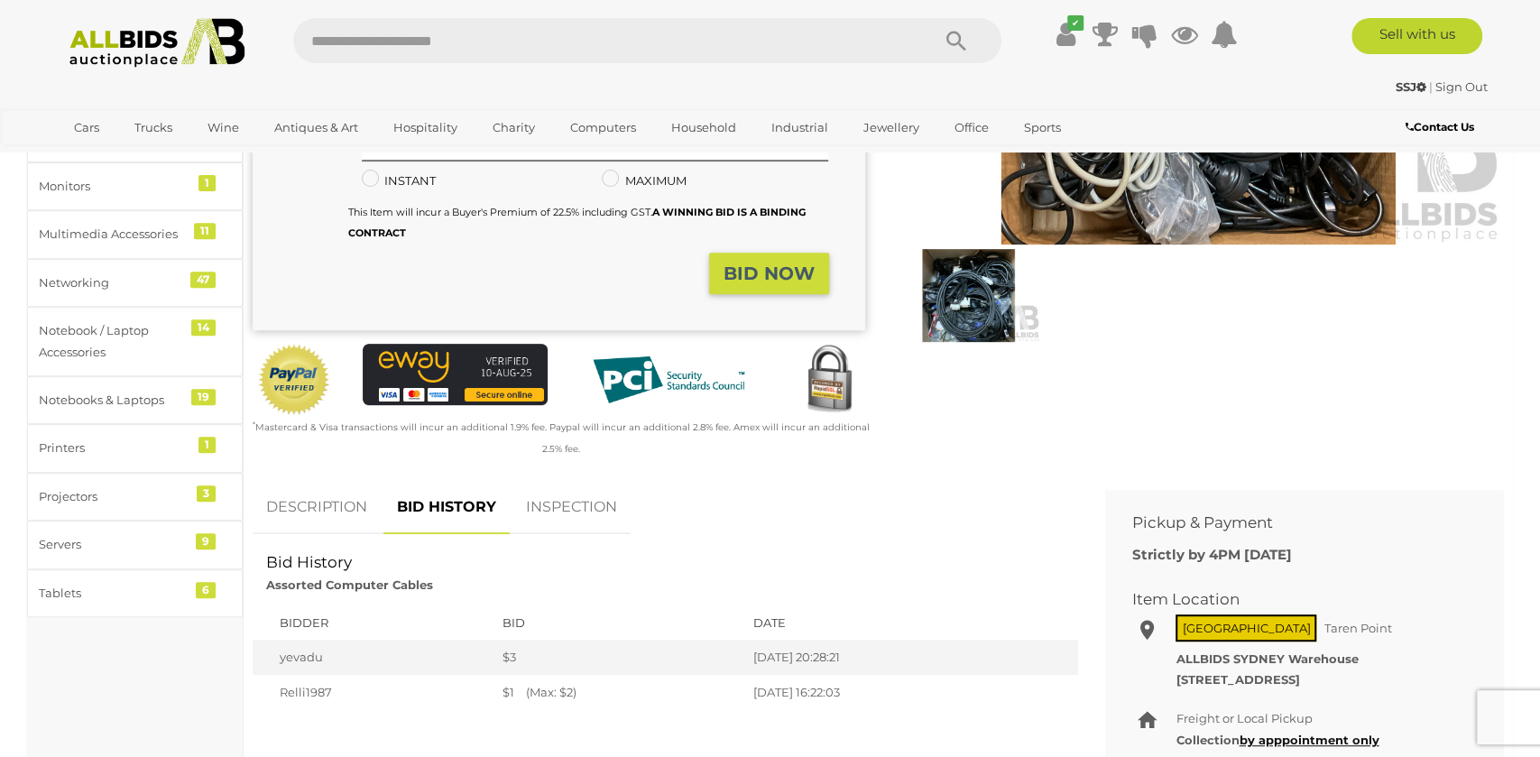
scroll to position [0, 0]
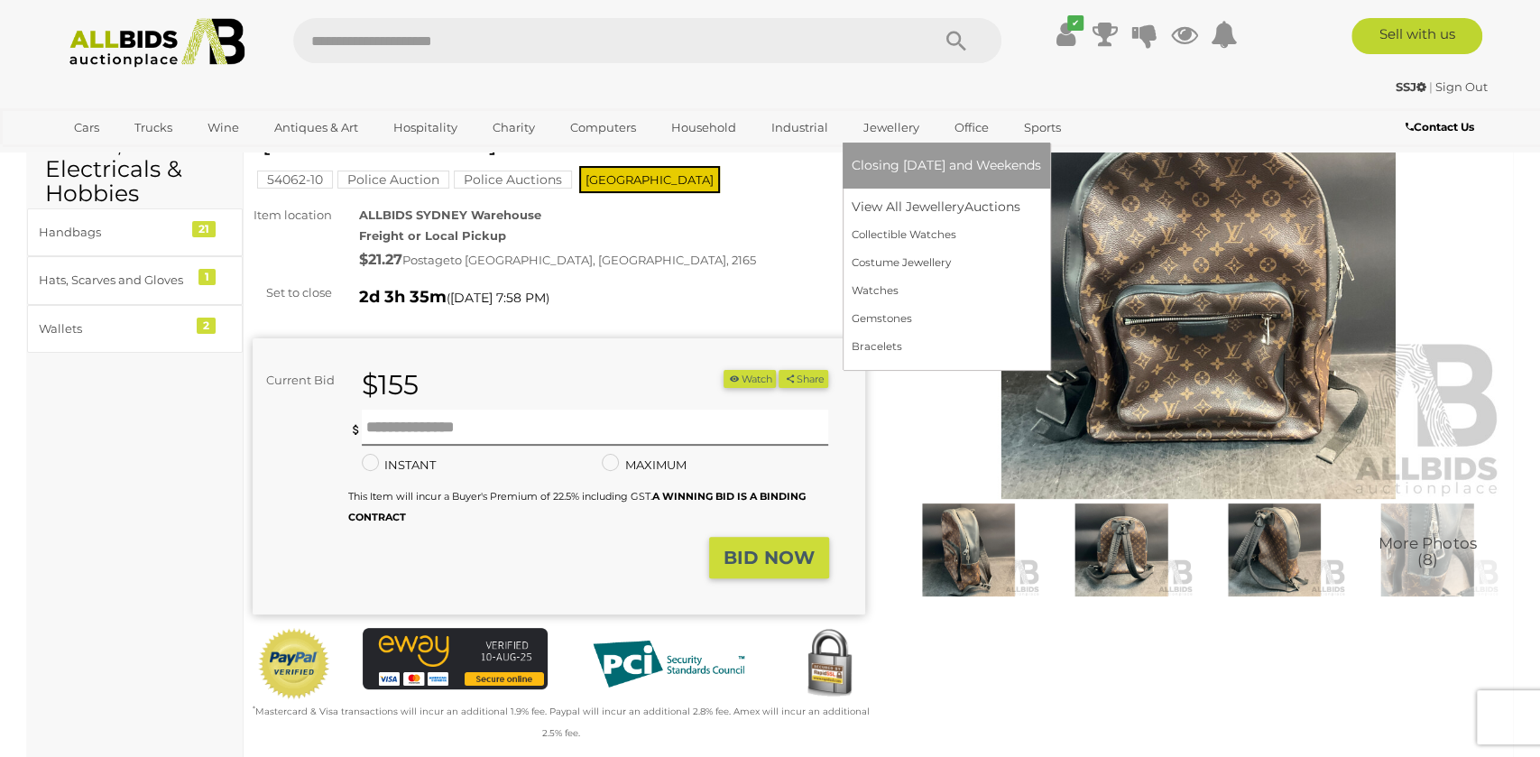
scroll to position [563, 0]
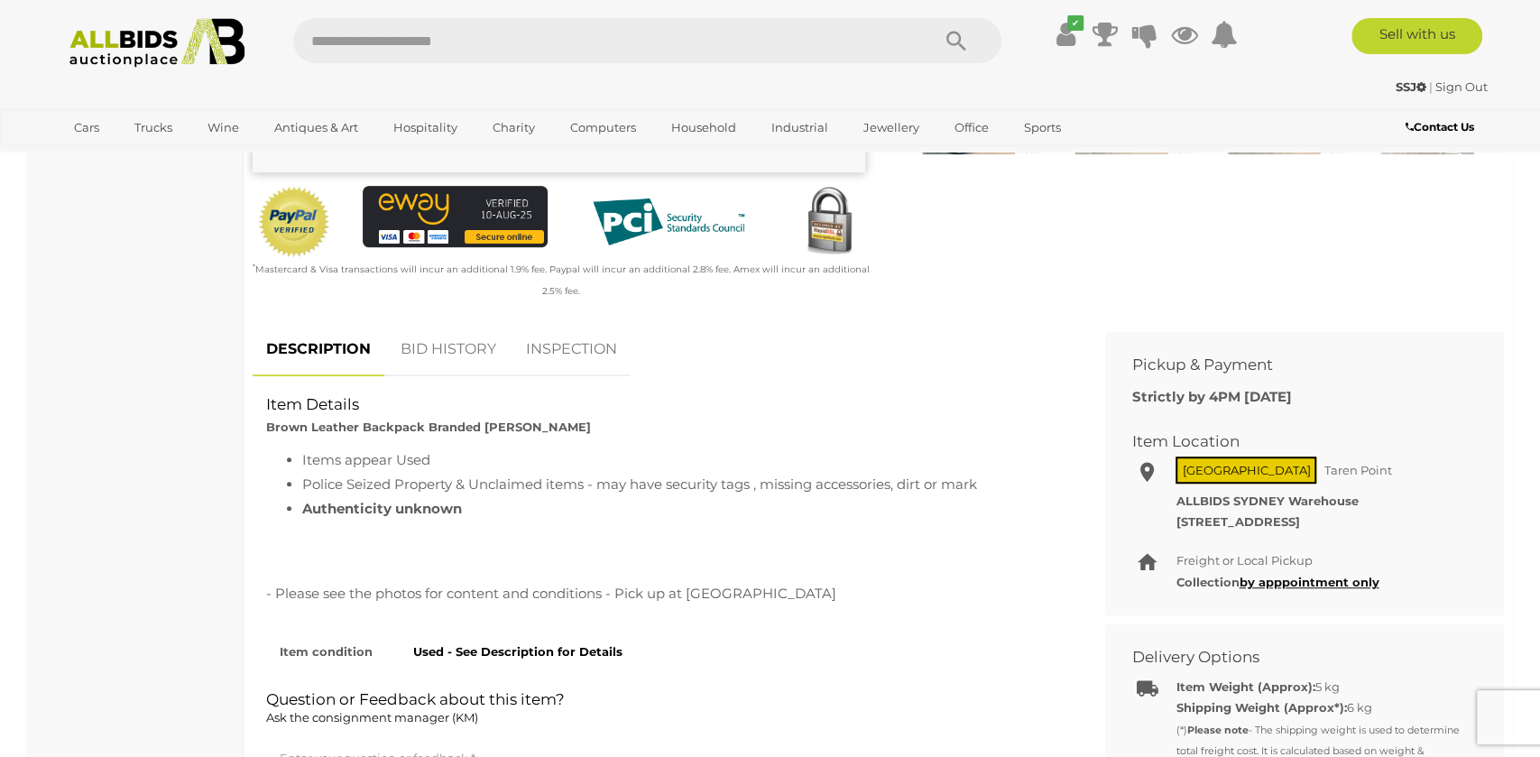
click at [867, 100] on div "SSJ | Sign Out SSJ | Sign Out" at bounding box center [771, 90] width 1444 height 36
